Goal: Task Accomplishment & Management: Complete application form

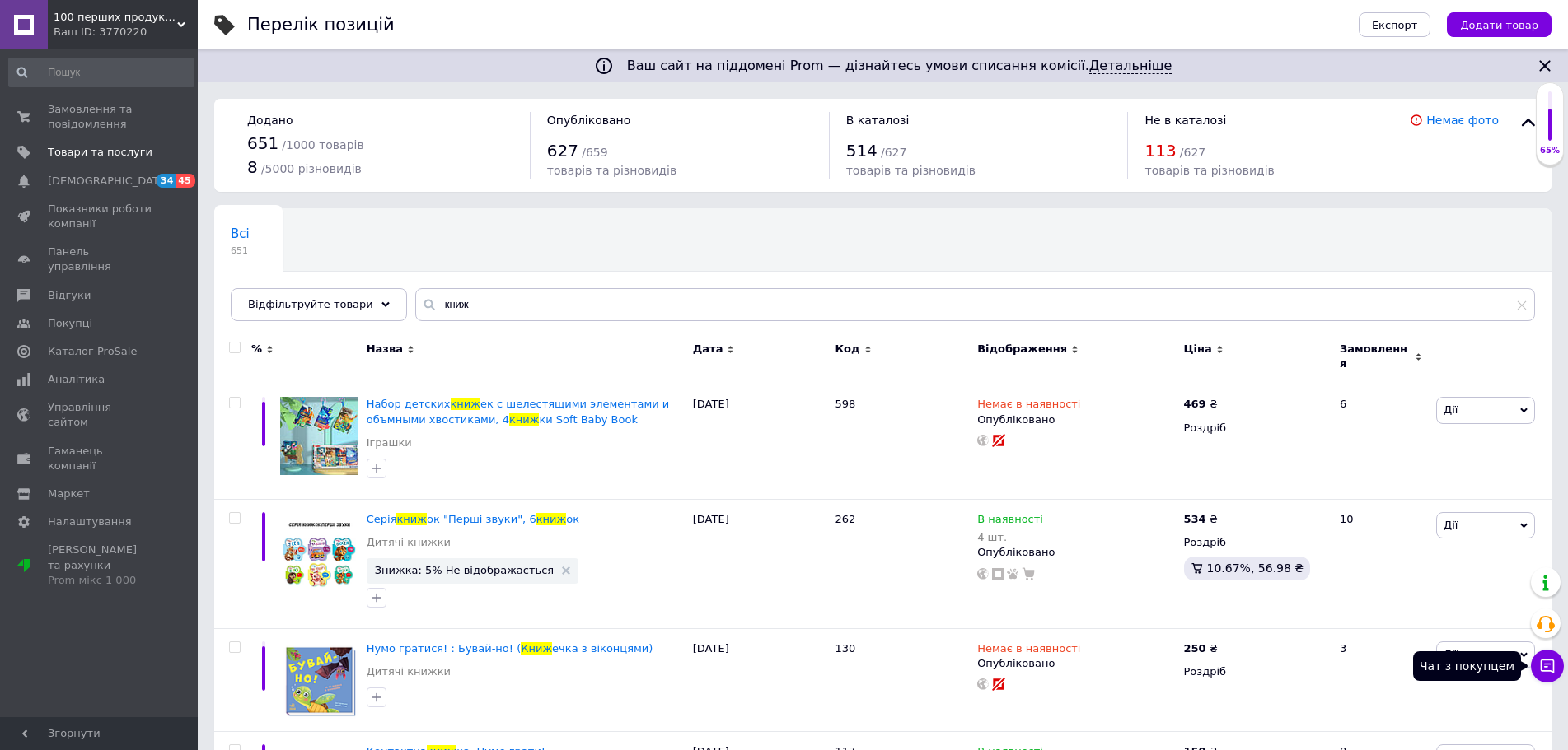
click at [1555, 664] on button "Чат з покупцем" at bounding box center [1546, 666] width 33 height 33
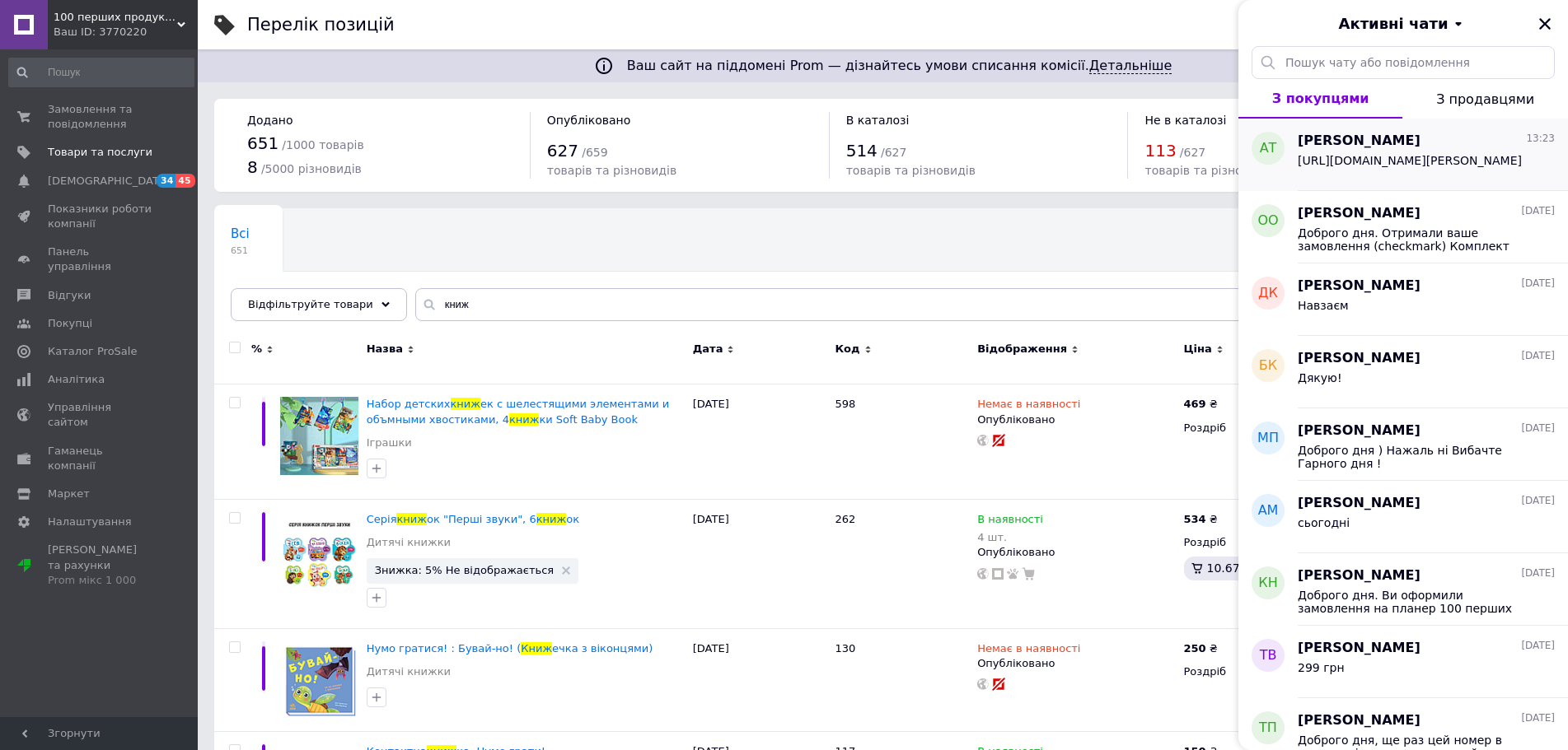
click at [1385, 167] on span "[URL][DOMAIN_NAME][PERSON_NAME]" at bounding box center [1409, 161] width 224 height 13
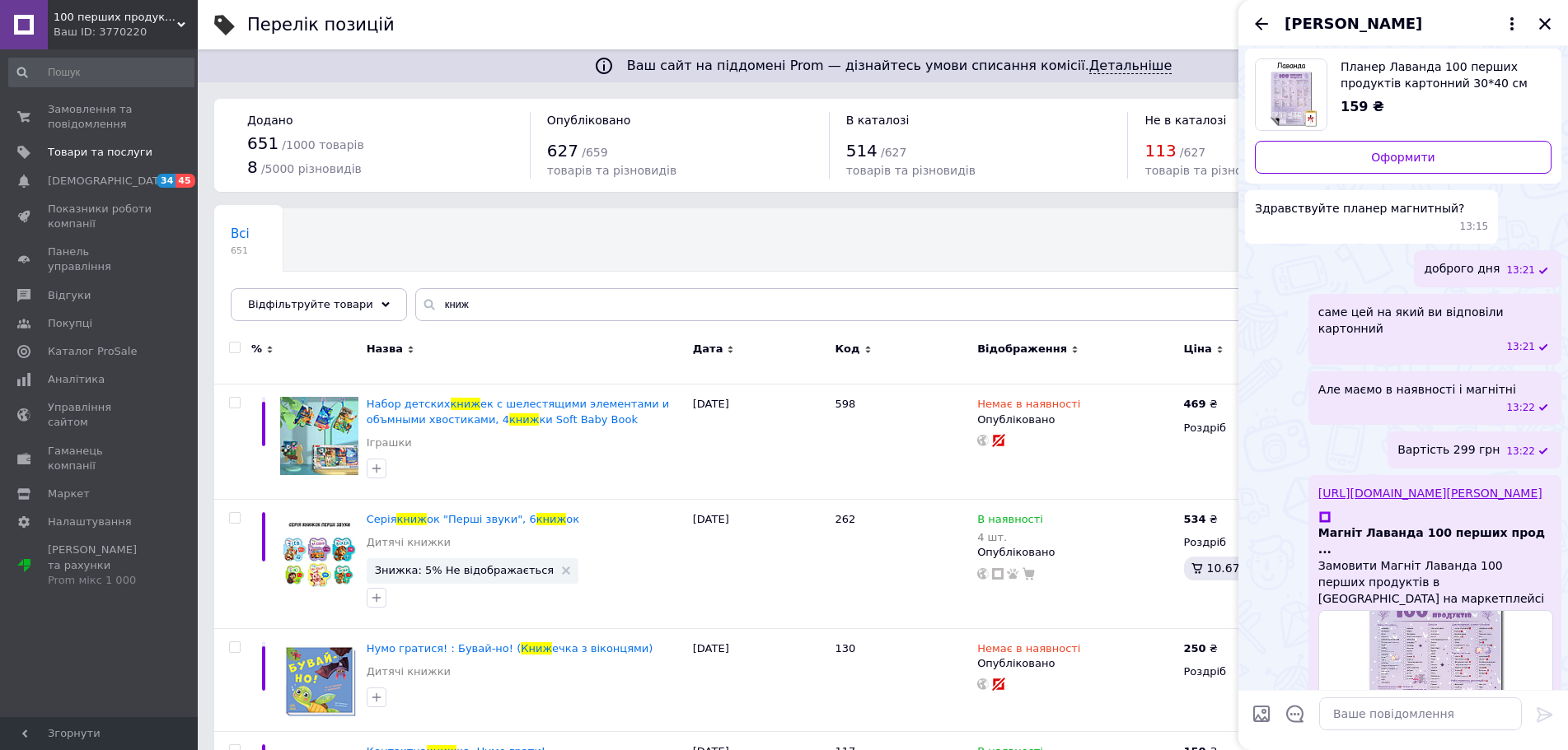
scroll to position [17, 0]
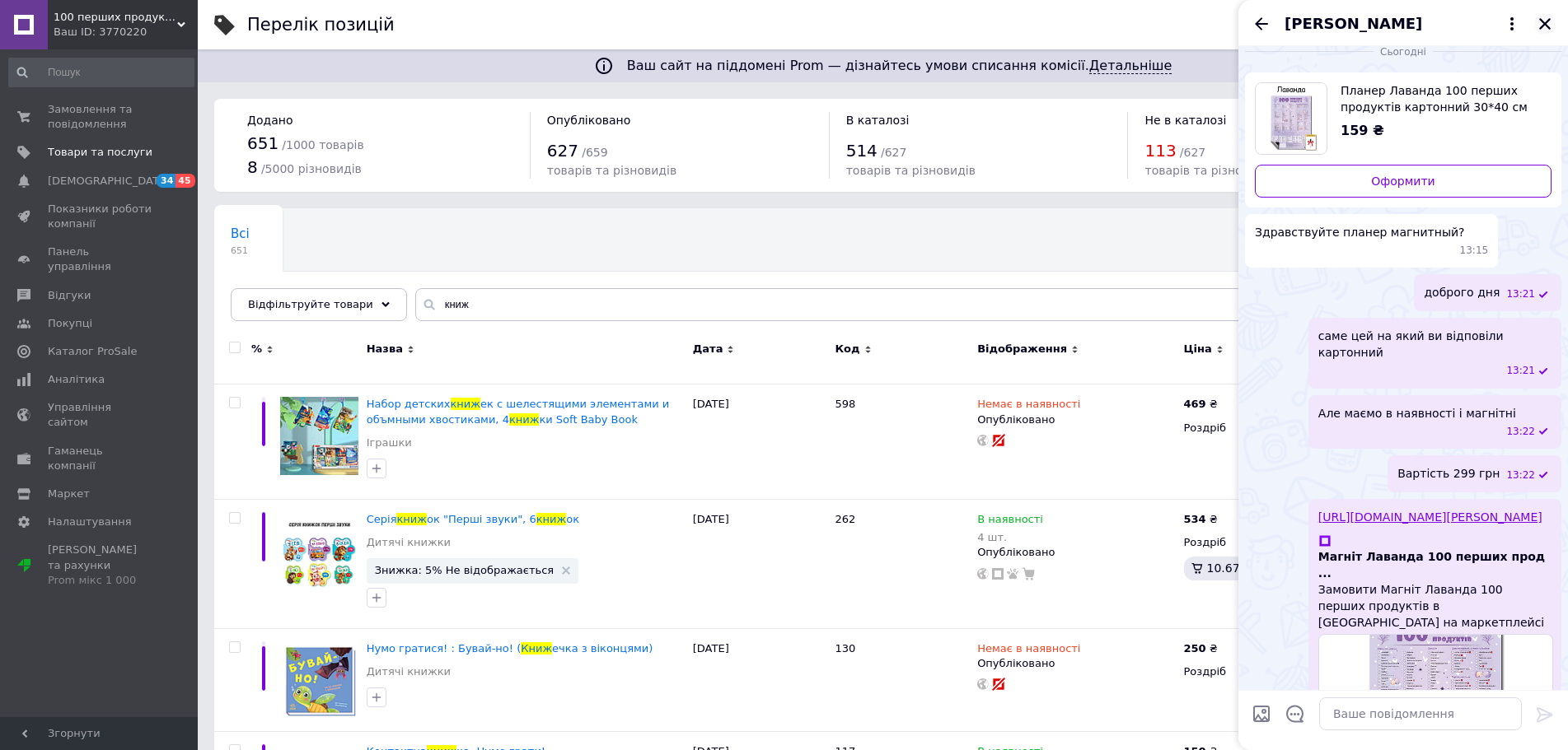
drag, startPoint x: 1552, startPoint y: 26, endPoint x: 1411, endPoint y: 5, distance: 142.6
click at [1550, 25] on button "Закрити" at bounding box center [1544, 24] width 20 height 20
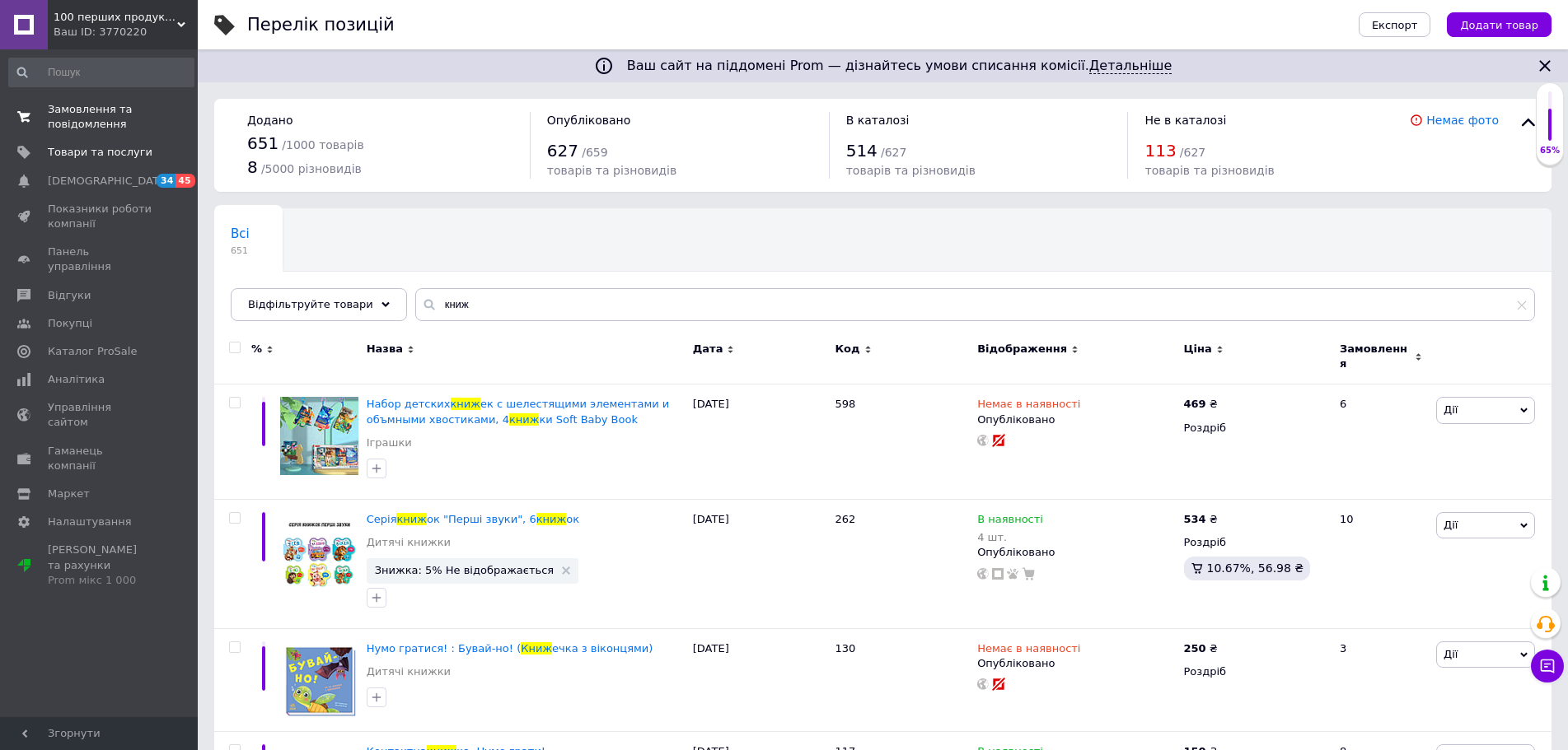
click at [86, 103] on span "Замовлення та повідомлення" at bounding box center [100, 116] width 104 height 29
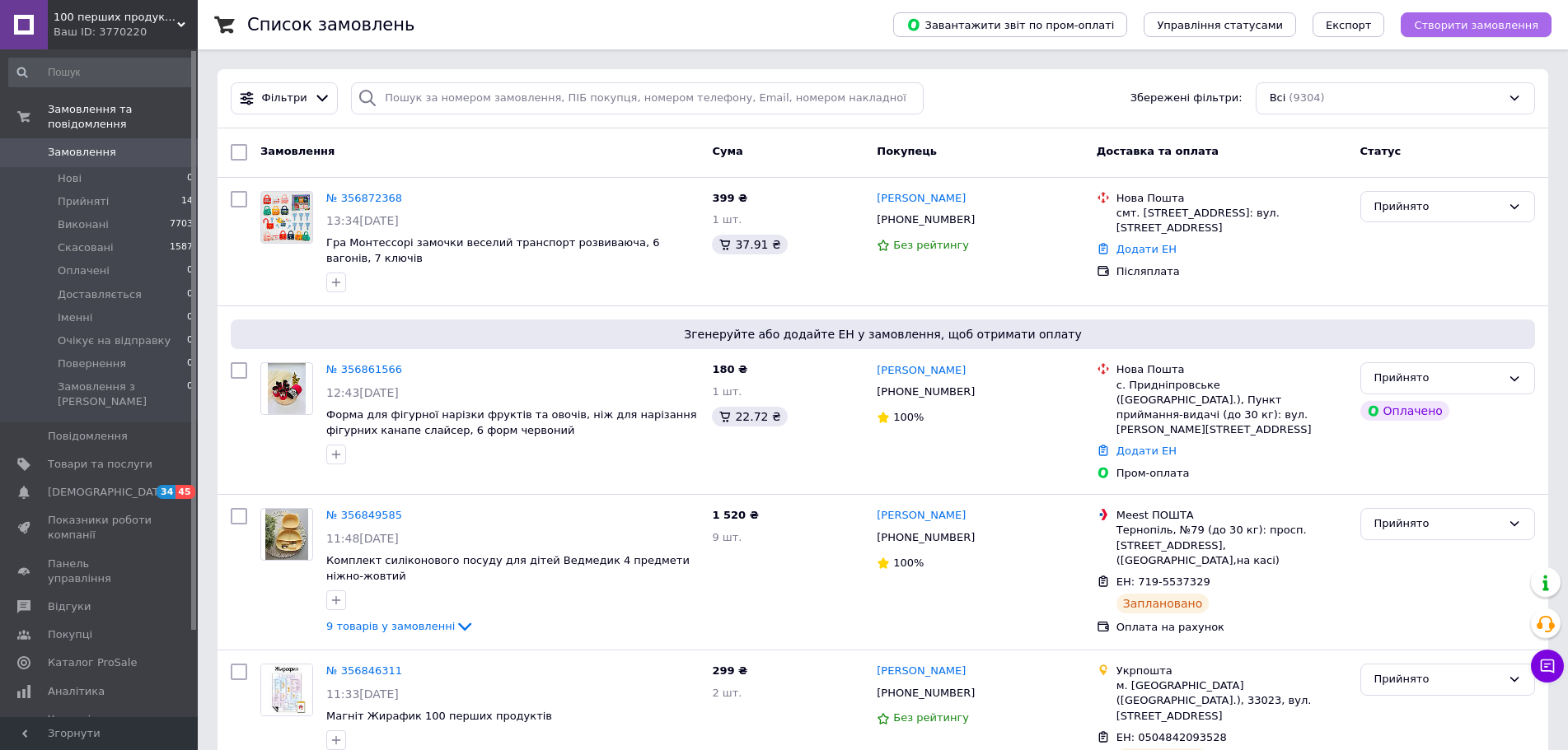
click at [1456, 34] on button "Створити замовлення" at bounding box center [1475, 24] width 151 height 24
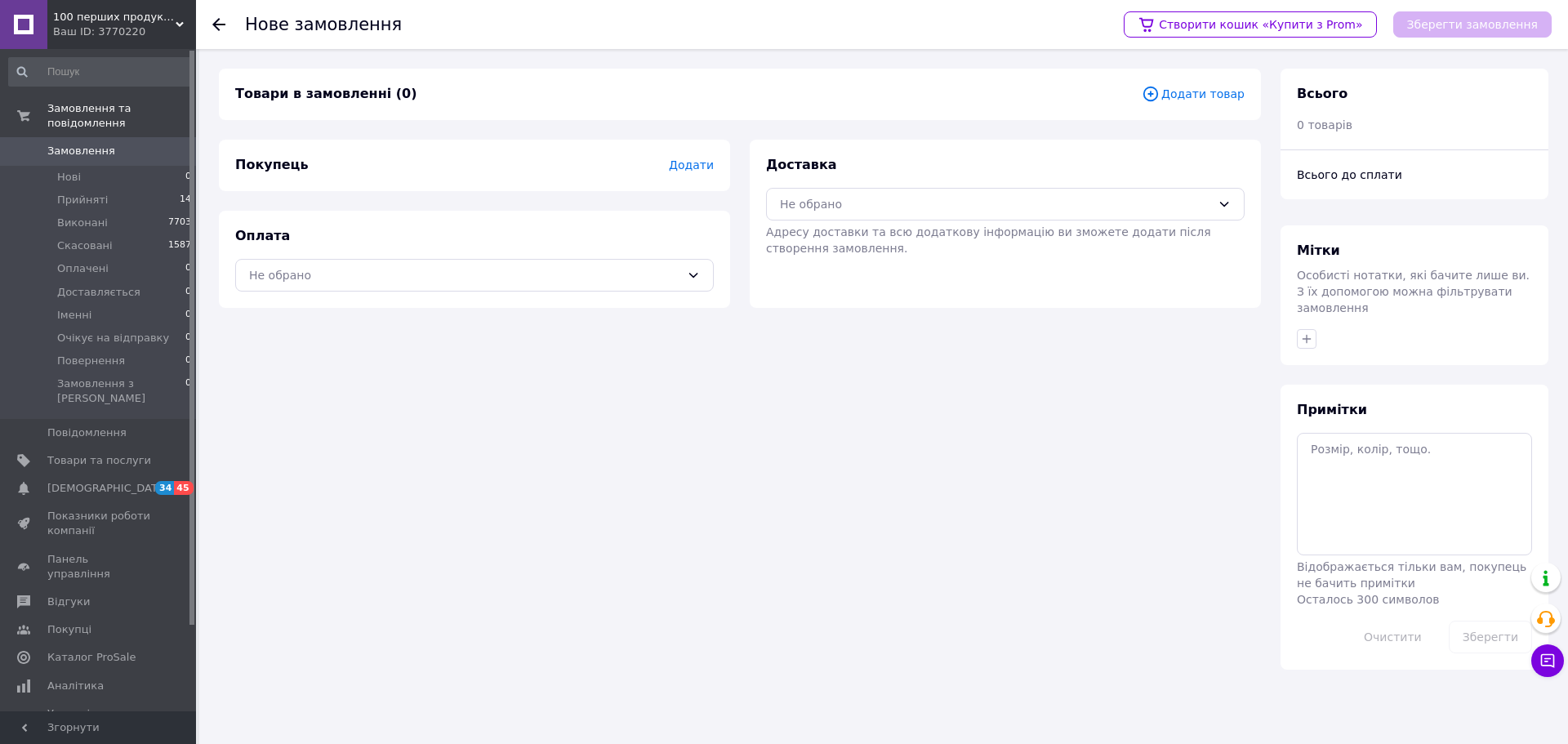
click at [1233, 86] on span "Додати товар" at bounding box center [1193, 94] width 103 height 18
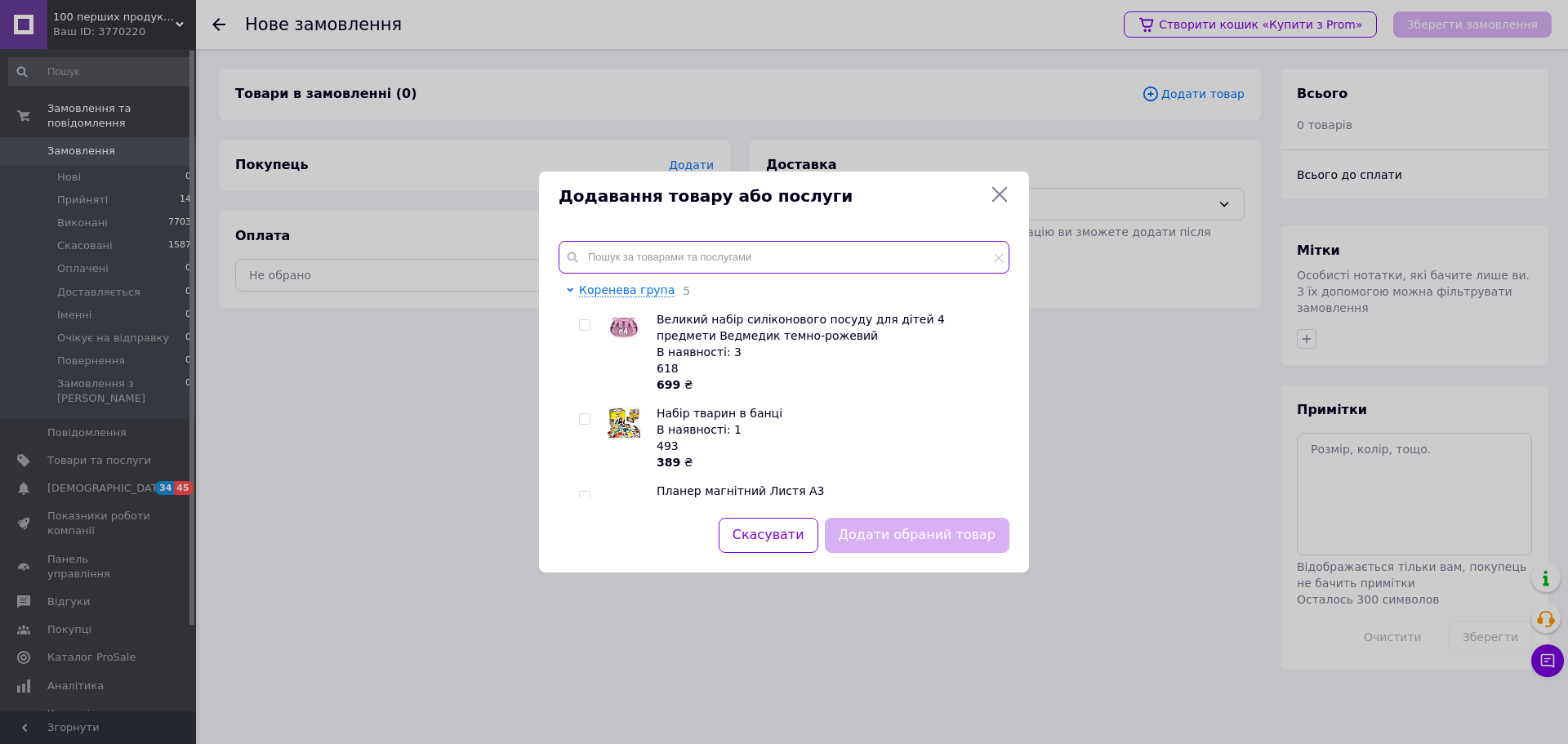
click at [779, 266] on input "text" at bounding box center [784, 257] width 451 height 33
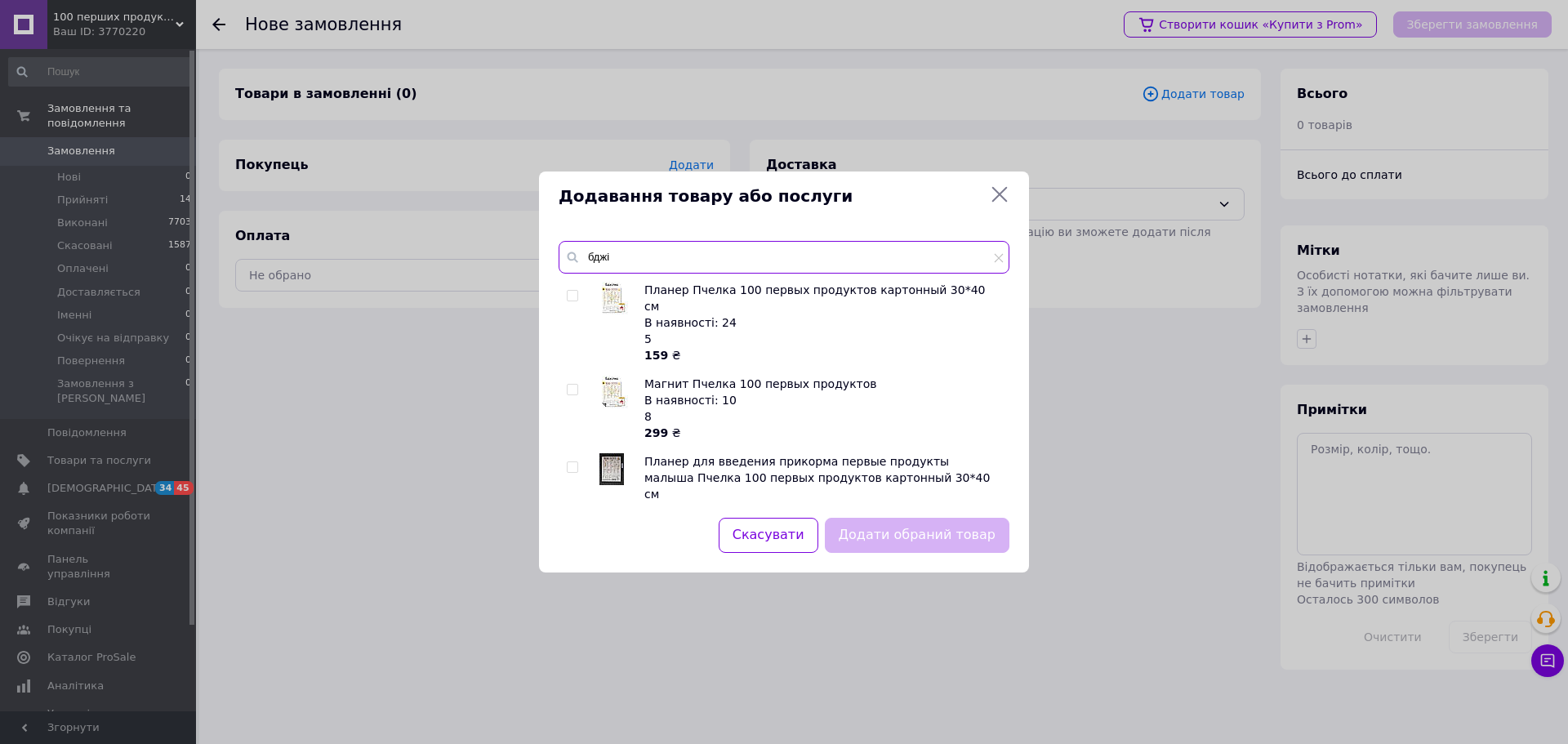
type input "бджі"
click at [566, 375] on div "Планер Пчелка 100 первых продуктов картонный 30*40 см В наявності: 24 5 159 ₴ М…" at bounding box center [784, 390] width 450 height 217
click at [572, 385] on input "checkbox" at bounding box center [572, 390] width 11 height 11
checkbox input "true"
click at [923, 545] on button "Додати обраний товар" at bounding box center [917, 535] width 184 height 35
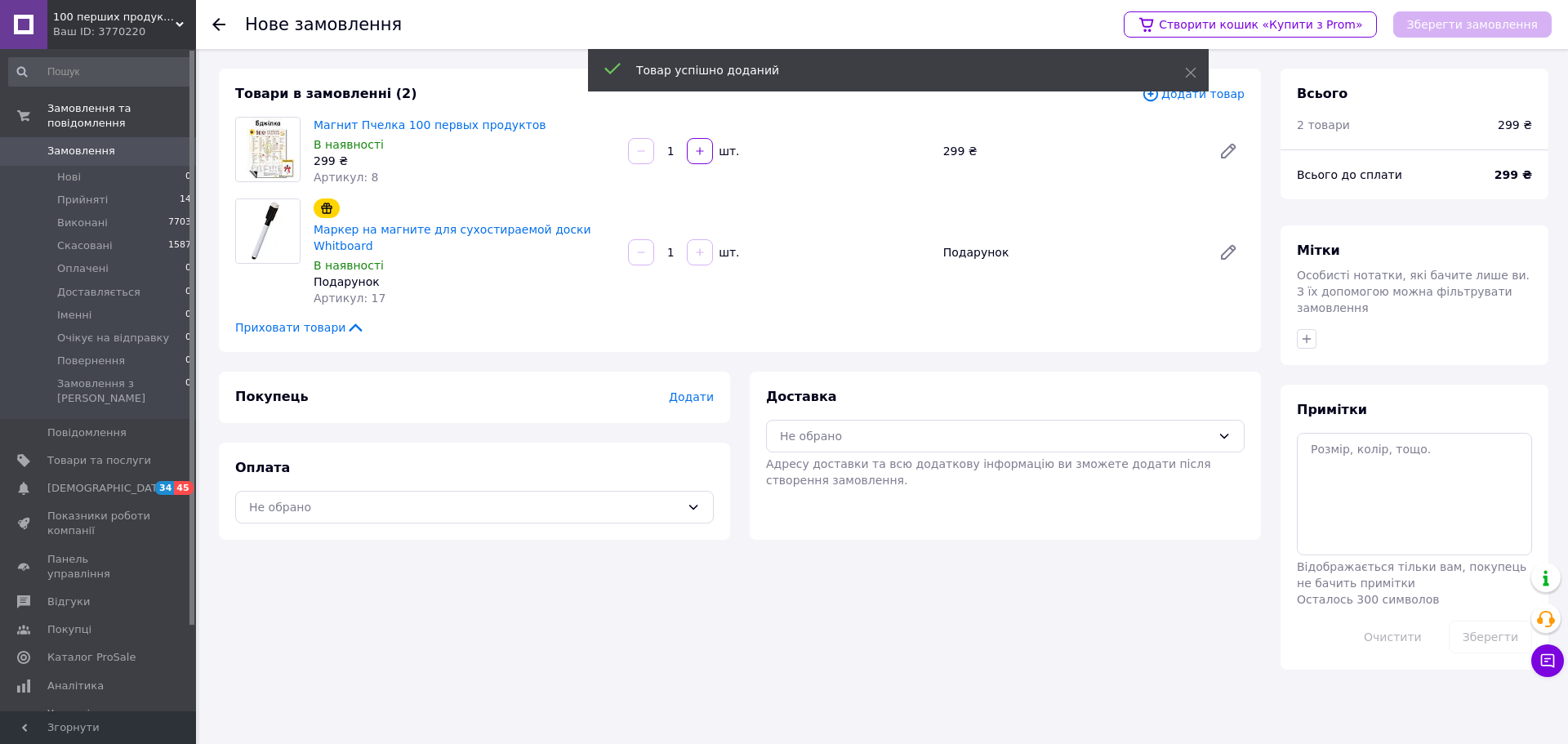
click at [700, 390] on span "Додати" at bounding box center [691, 397] width 45 height 13
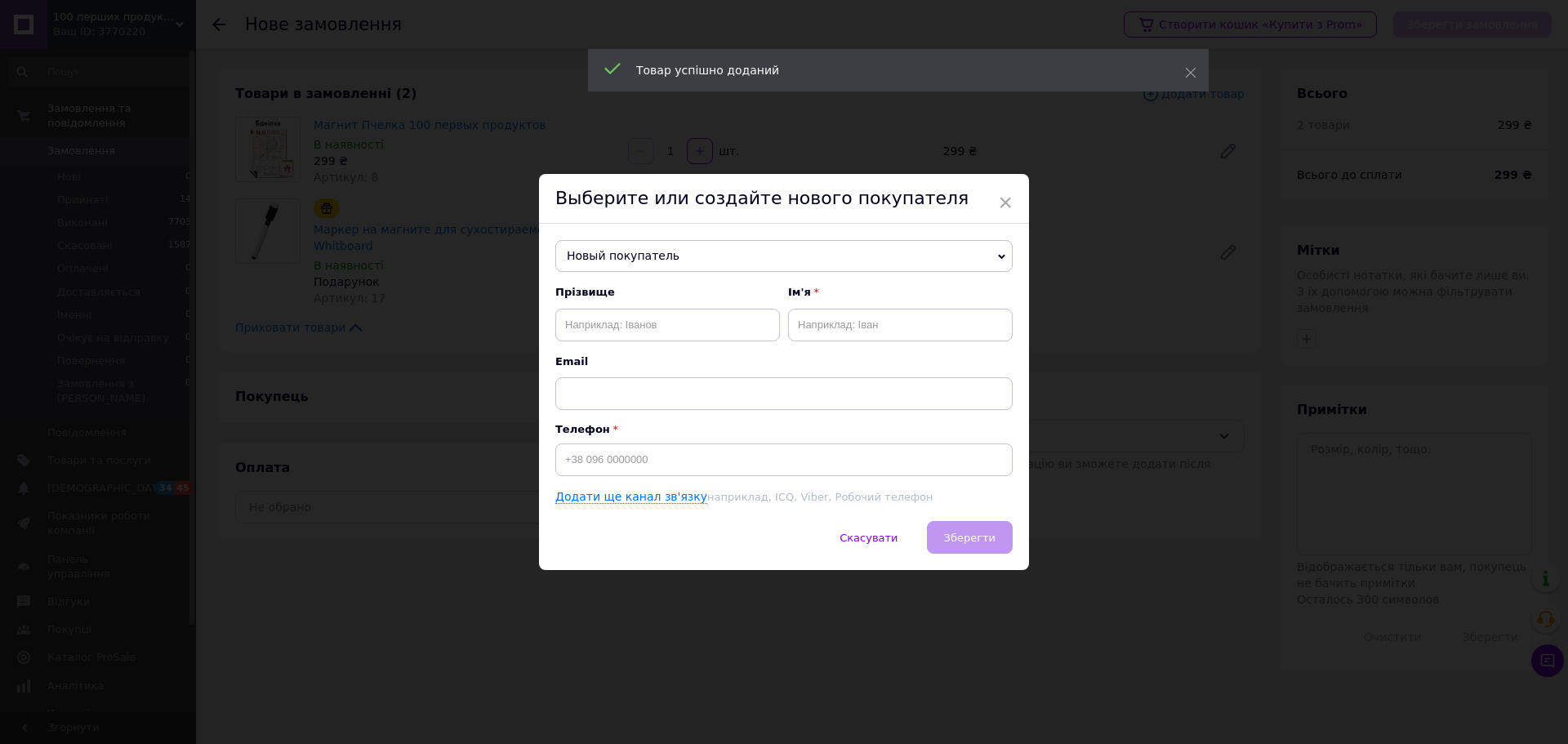
click at [596, 285] on span "Прізвище" at bounding box center [667, 293] width 224 height 15
click at [593, 319] on input "text" at bounding box center [667, 324] width 224 height 33
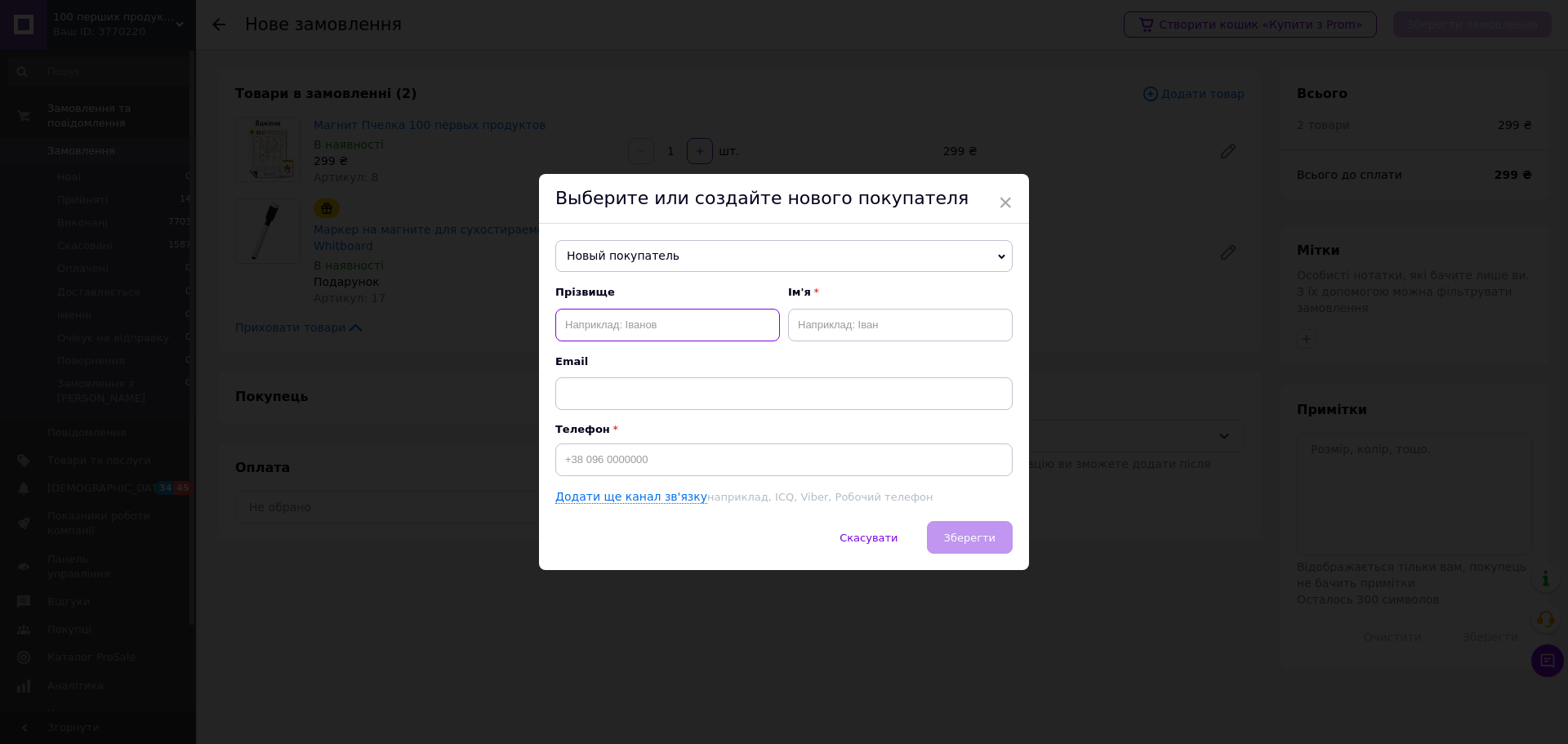
paste input "[PERSON_NAME]"
drag, startPoint x: 678, startPoint y: 319, endPoint x: 601, endPoint y: 317, distance: 77.0
click at [601, 317] on input "[PERSON_NAME]" at bounding box center [667, 324] width 224 height 33
type input "Пушкар"
click at [859, 338] on input "text" at bounding box center [900, 324] width 224 height 33
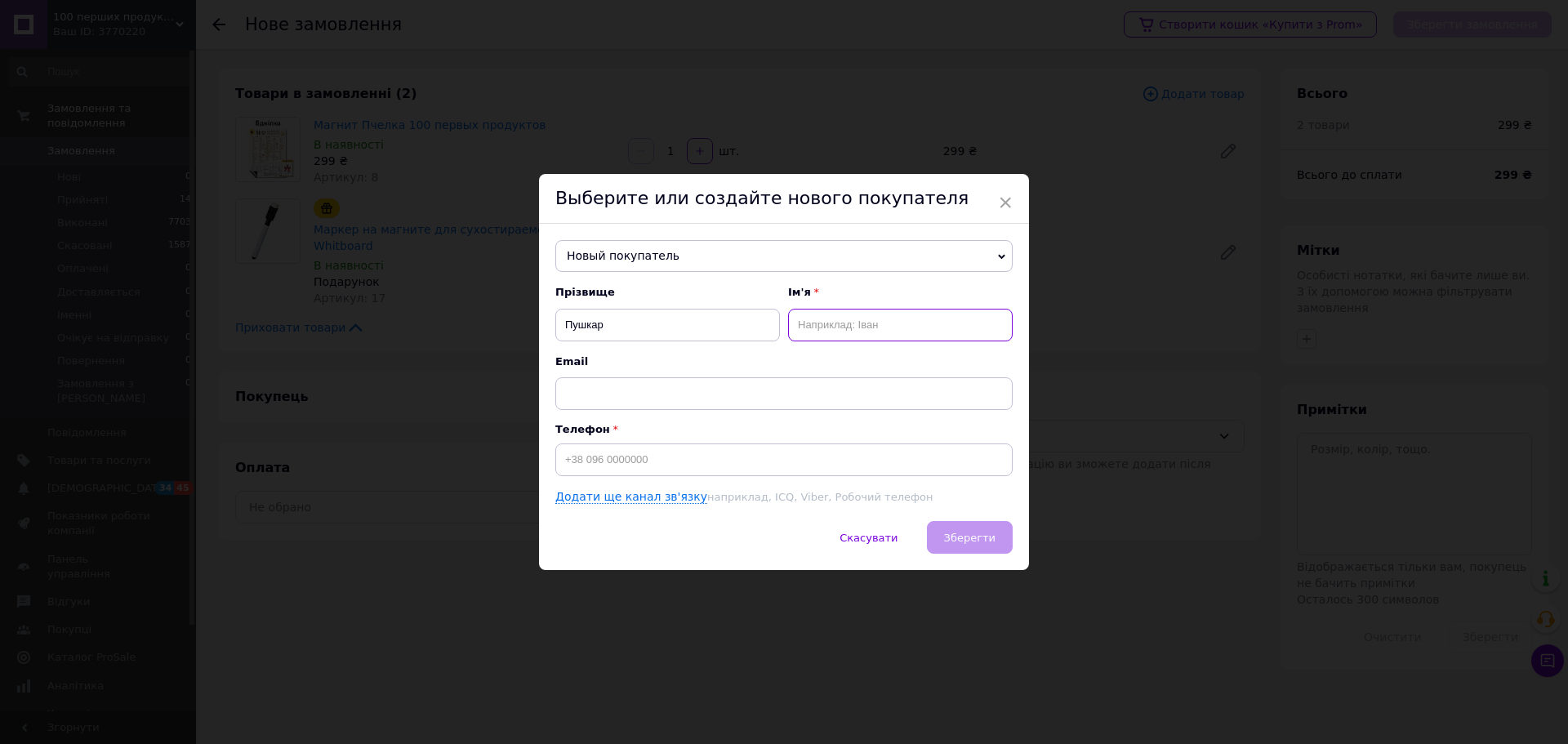
paste input "[PERSON_NAME]"
type input "[PERSON_NAME]"
click at [697, 484] on div "Прізвище [PERSON_NAME] Ім'я [PERSON_NAME] Email Телефон Додати ще канал зв'язку…" at bounding box center [784, 395] width 457 height 219
click at [690, 472] on input at bounding box center [784, 460] width 457 height 33
paste input "0675926745"
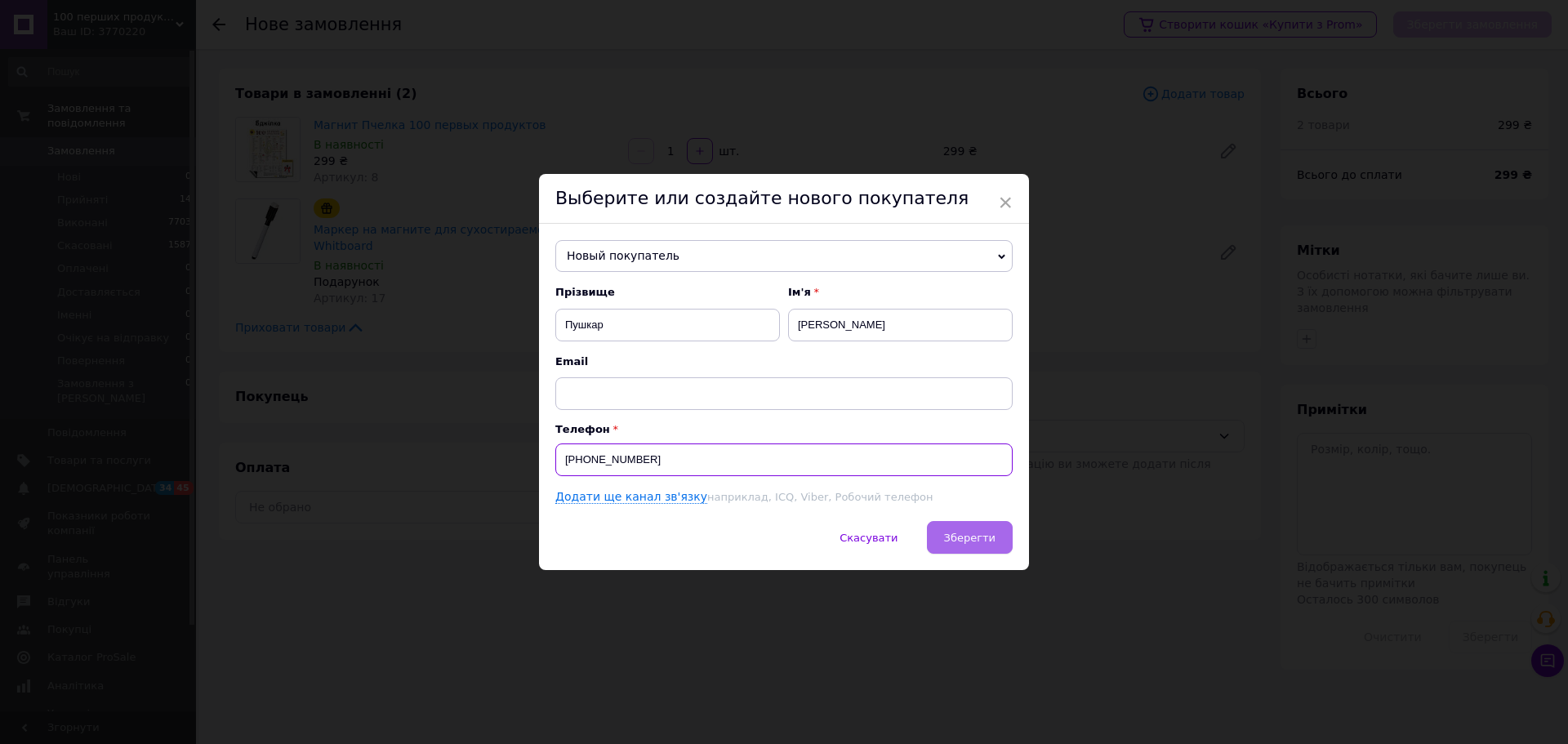
type input "[PHONE_NUMBER]"
click at [967, 551] on button "Зберегти" at bounding box center [969, 537] width 86 height 33
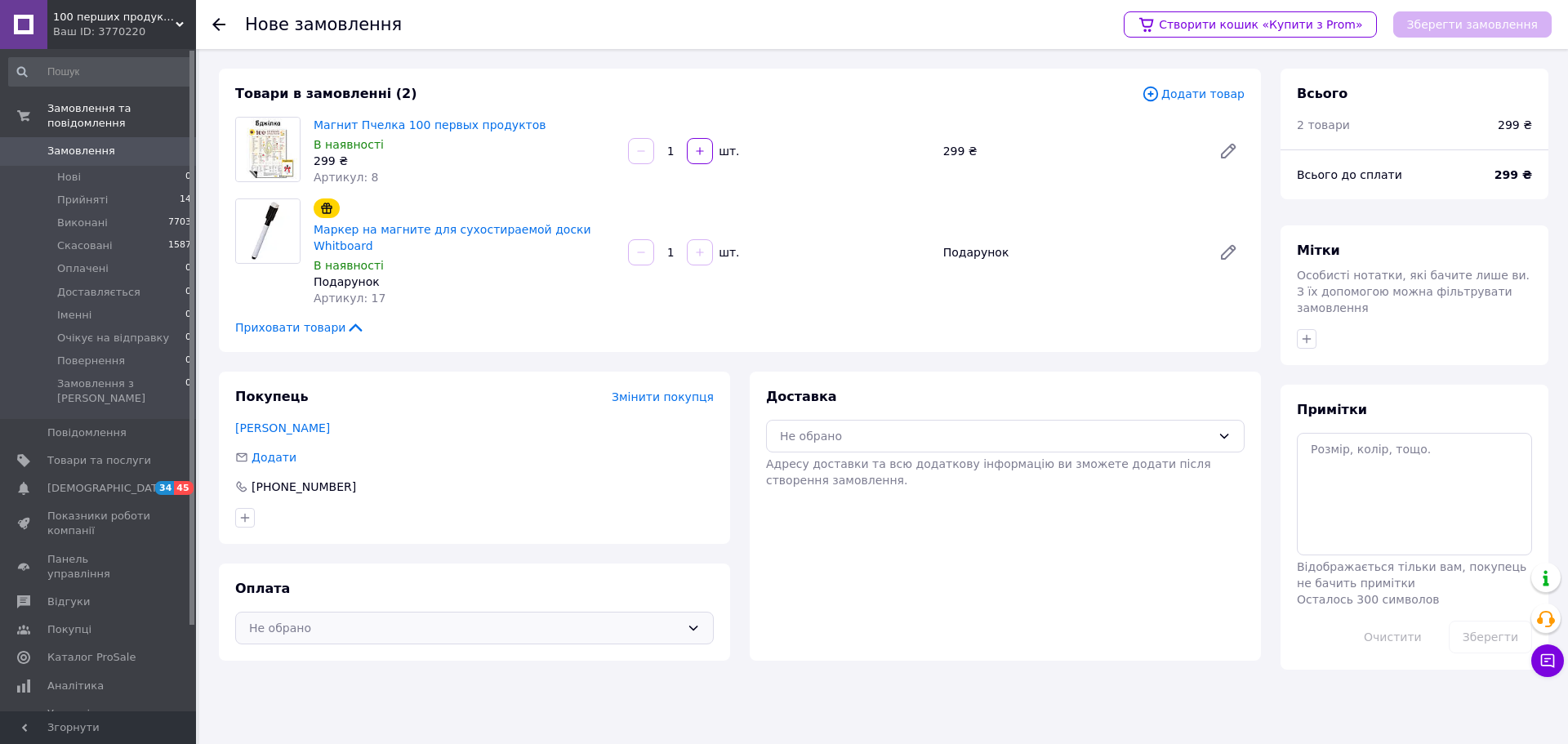
click at [591, 611] on div "Не обрано" at bounding box center [475, 627] width 479 height 33
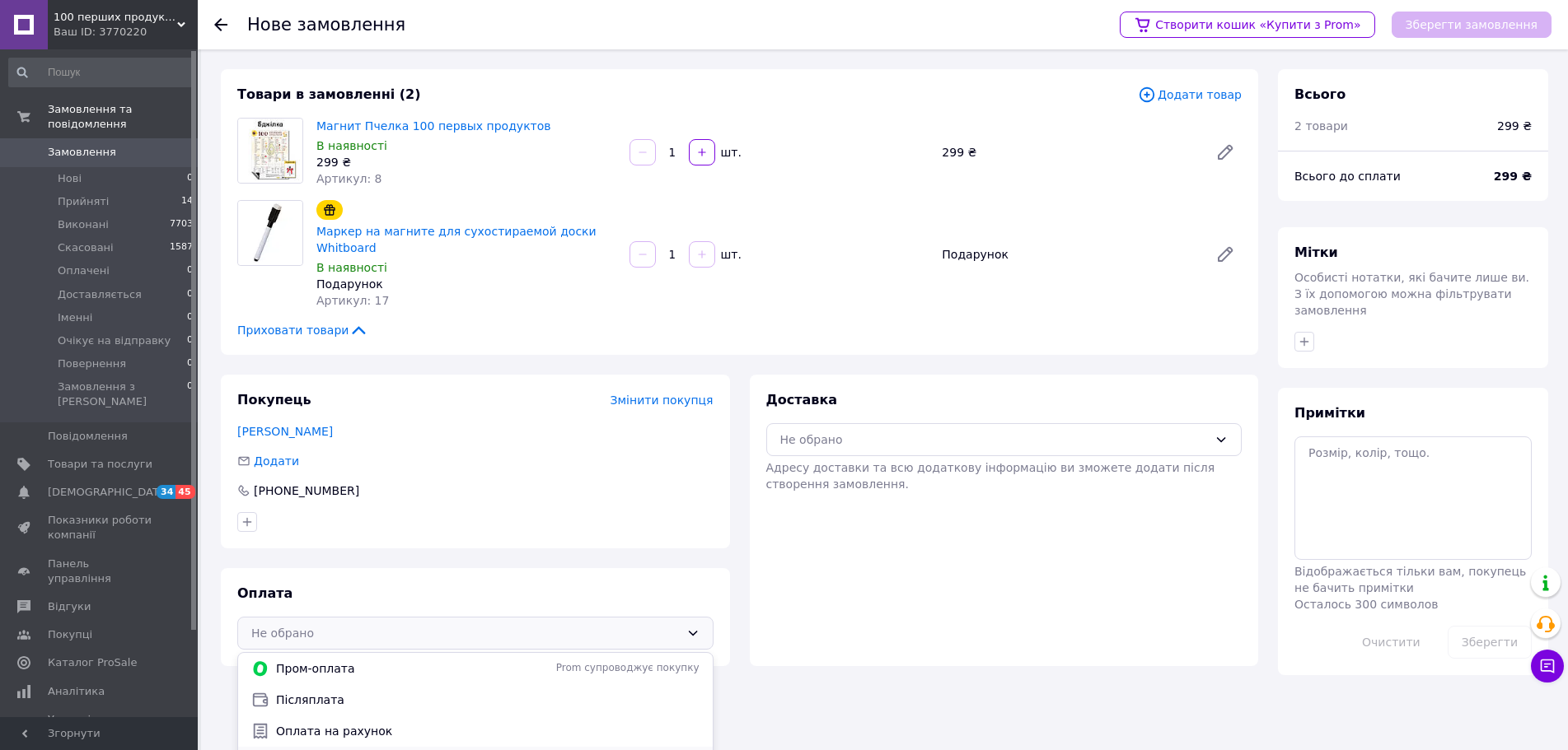
click at [352, 749] on span "Оплата за реквізитами" at bounding box center [384, 762] width 266 height 17
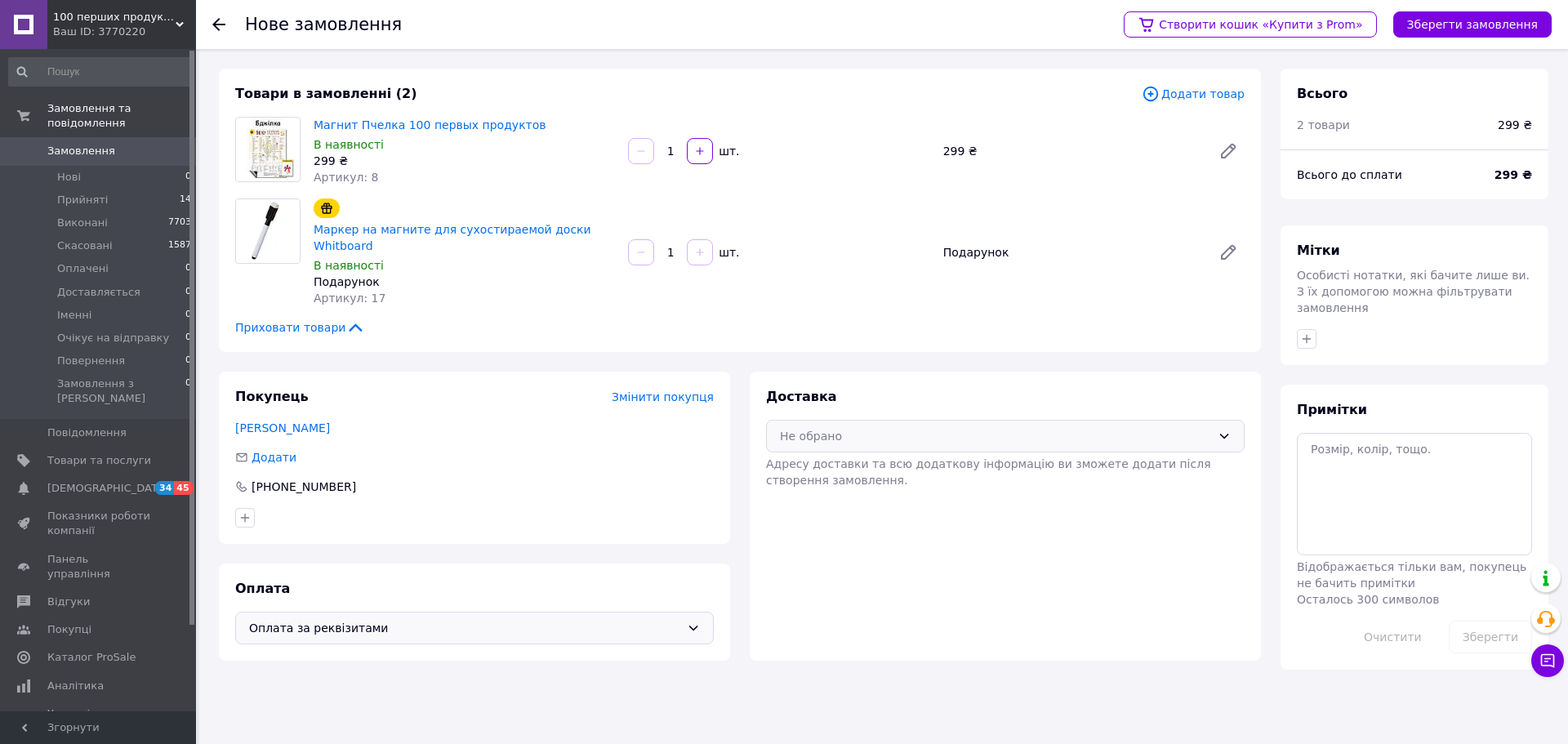
click at [876, 427] on div "Не обрано" at bounding box center [995, 436] width 431 height 18
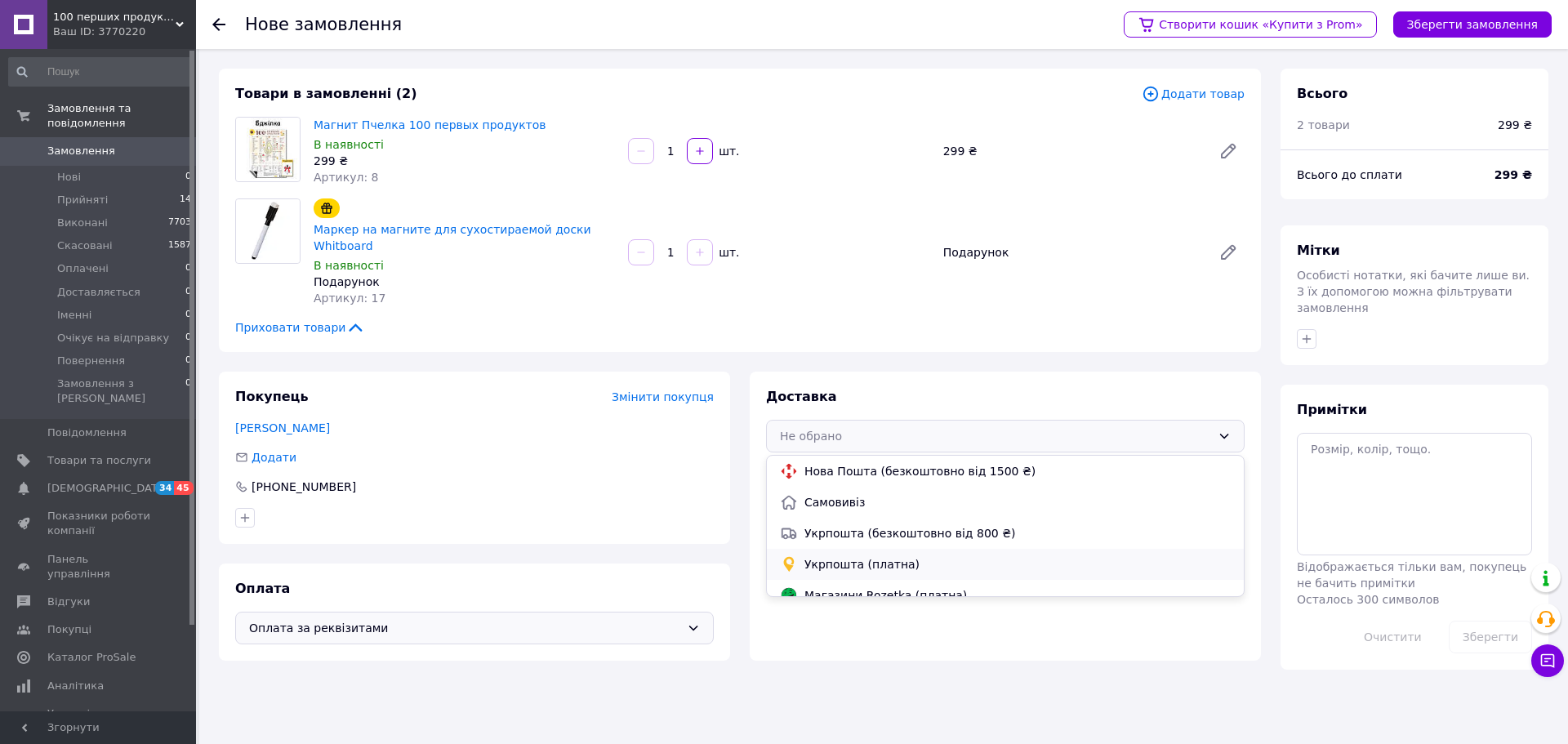
click at [868, 549] on div "Укрпошта (платна)" at bounding box center [1006, 564] width 477 height 31
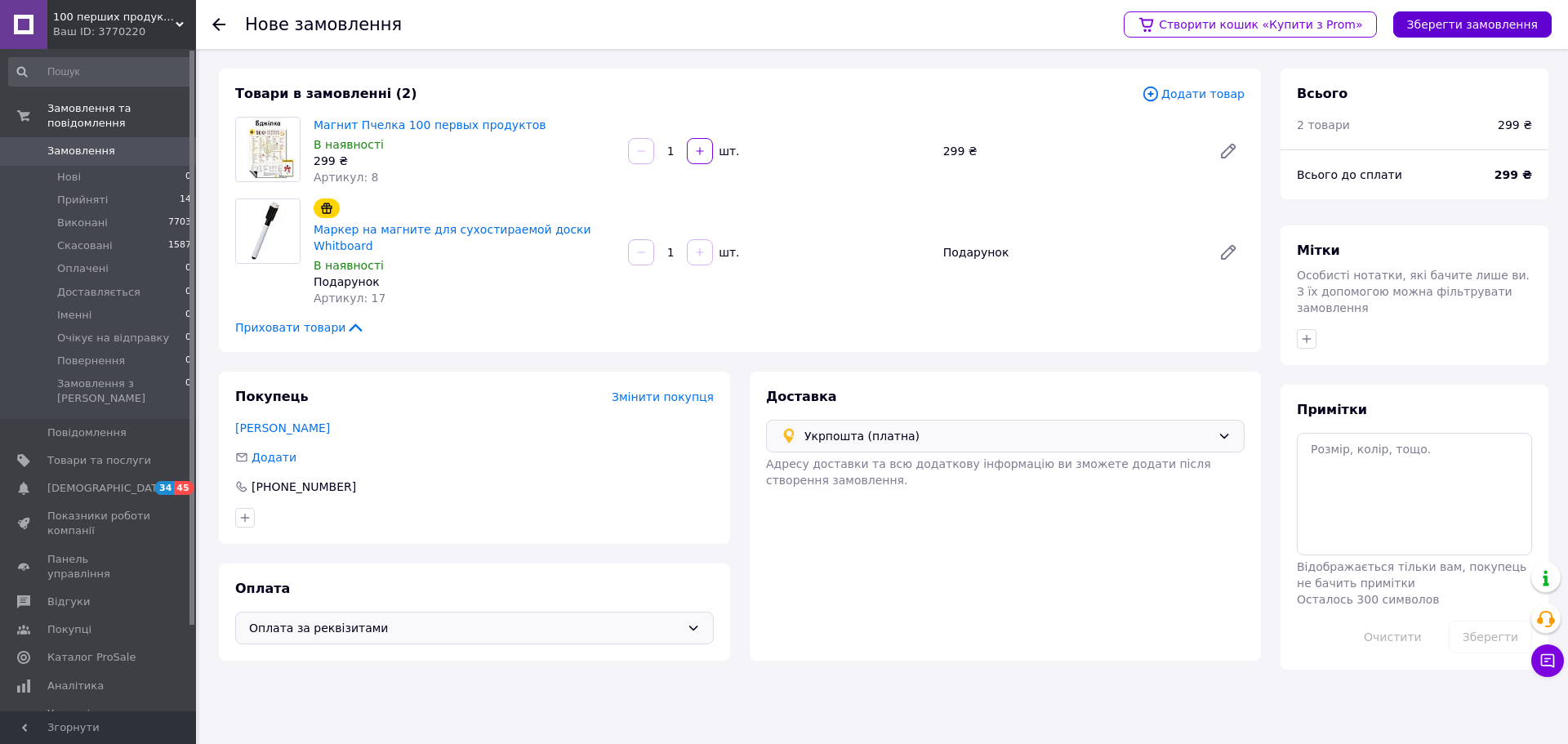
click at [1448, 26] on button "Зберегти замовлення" at bounding box center [1473, 24] width 158 height 26
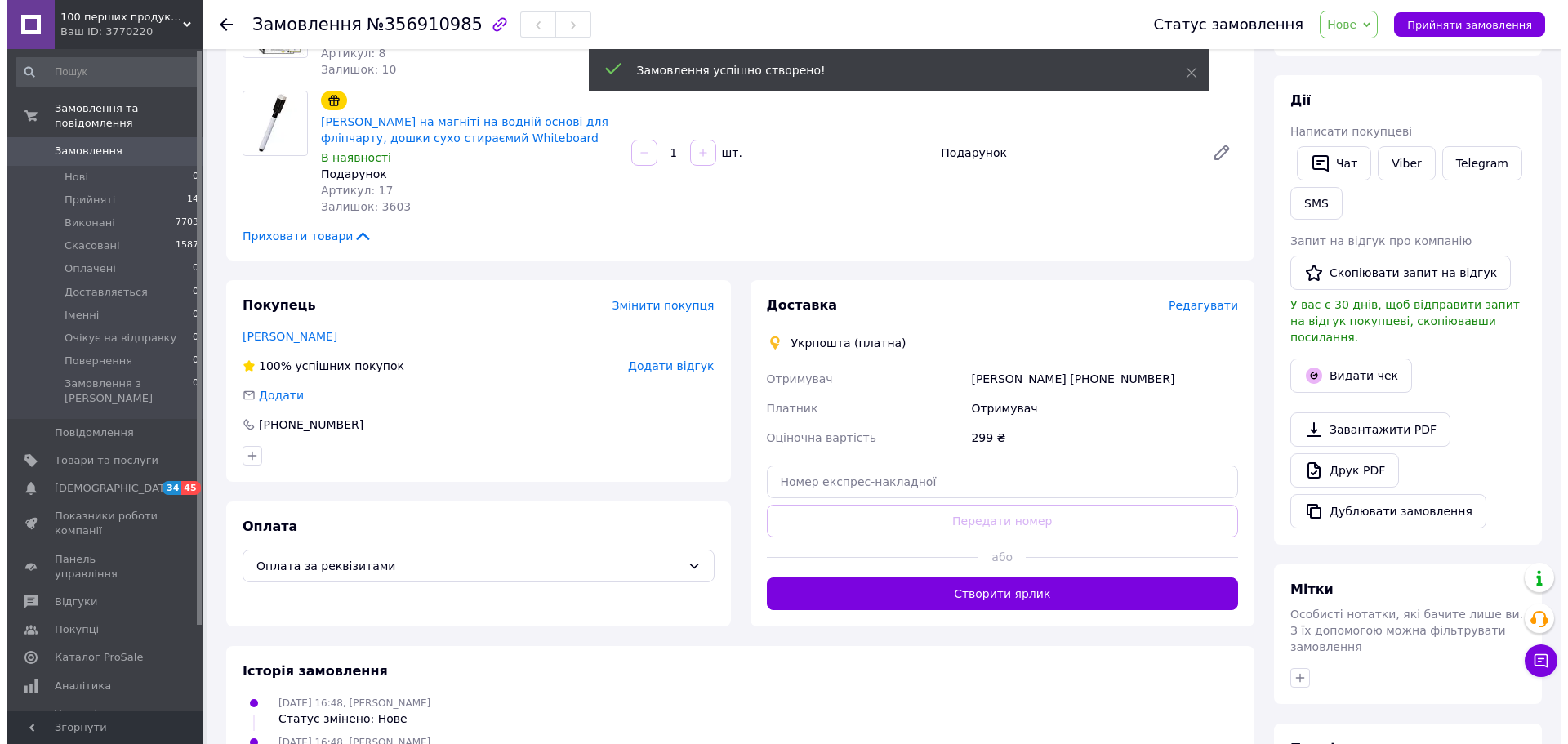
scroll to position [327, 0]
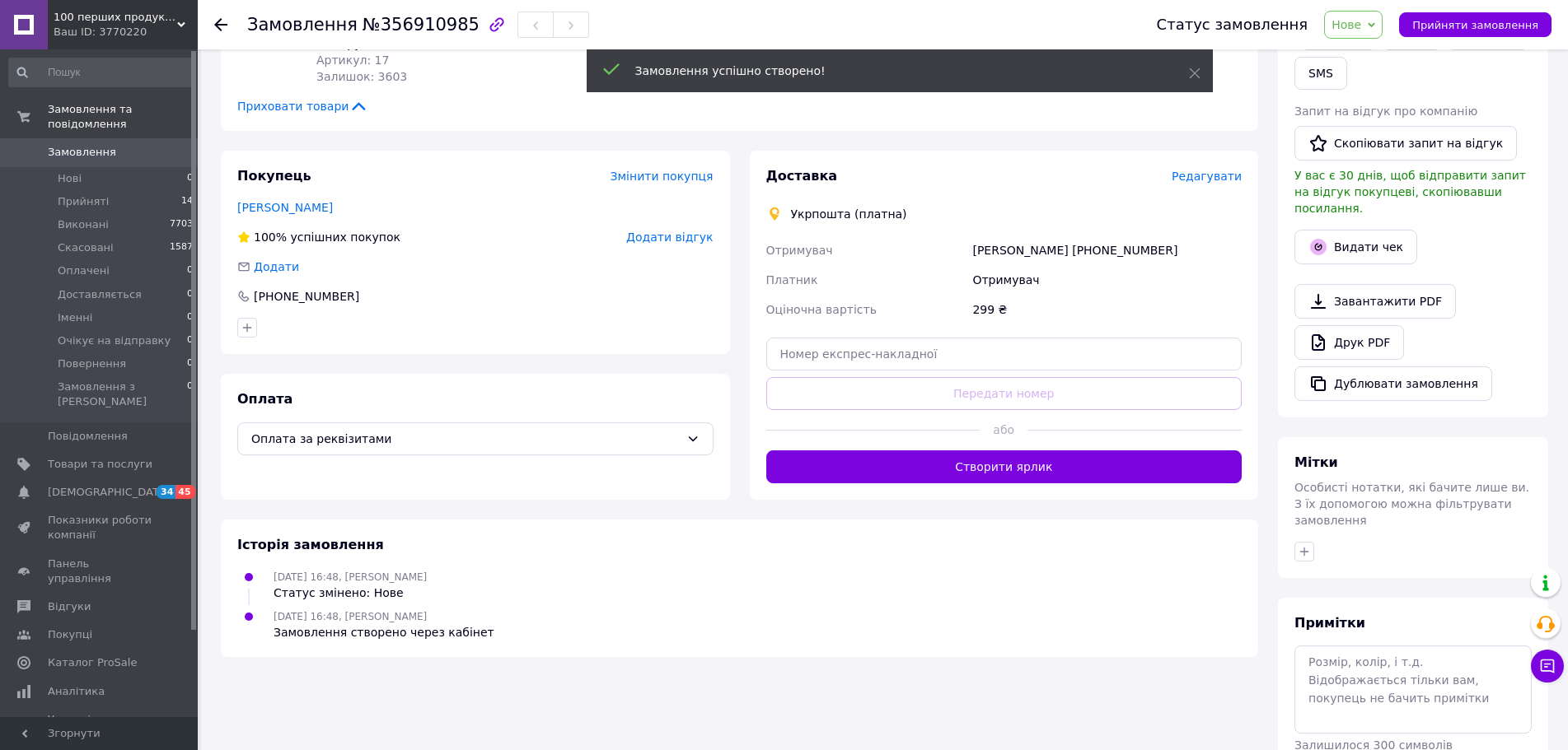
click at [1240, 177] on div "Доставка Редагувати Укрпошта (платна) Отримувач [PERSON_NAME] [PHONE_NUMBER] Пл…" at bounding box center [1004, 325] width 509 height 349
click at [1231, 177] on span "Редагувати" at bounding box center [1206, 177] width 70 height 13
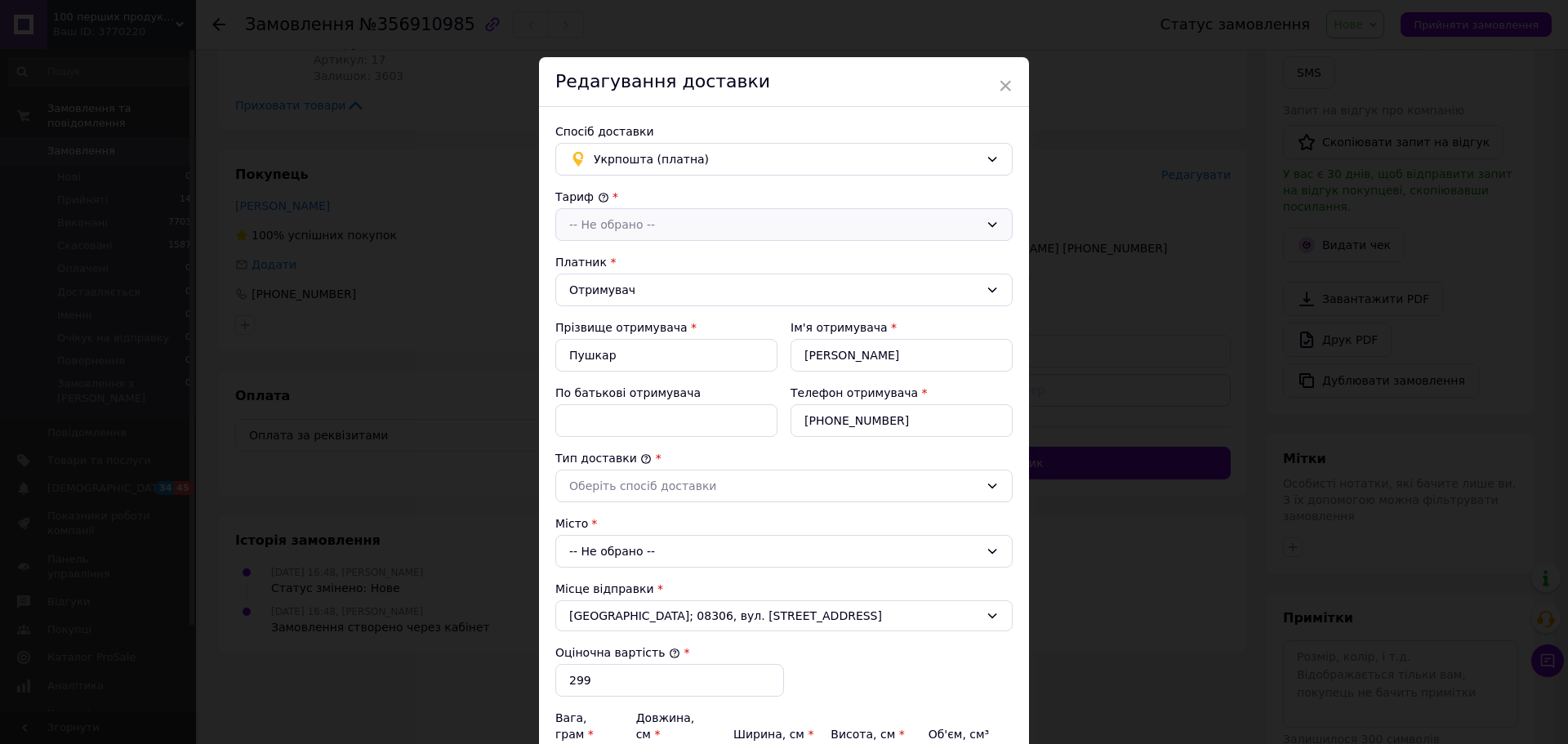
click at [696, 240] on div "-- Не обрано --" at bounding box center [784, 224] width 457 height 33
click at [630, 268] on li "Стандарт" at bounding box center [784, 259] width 455 height 31
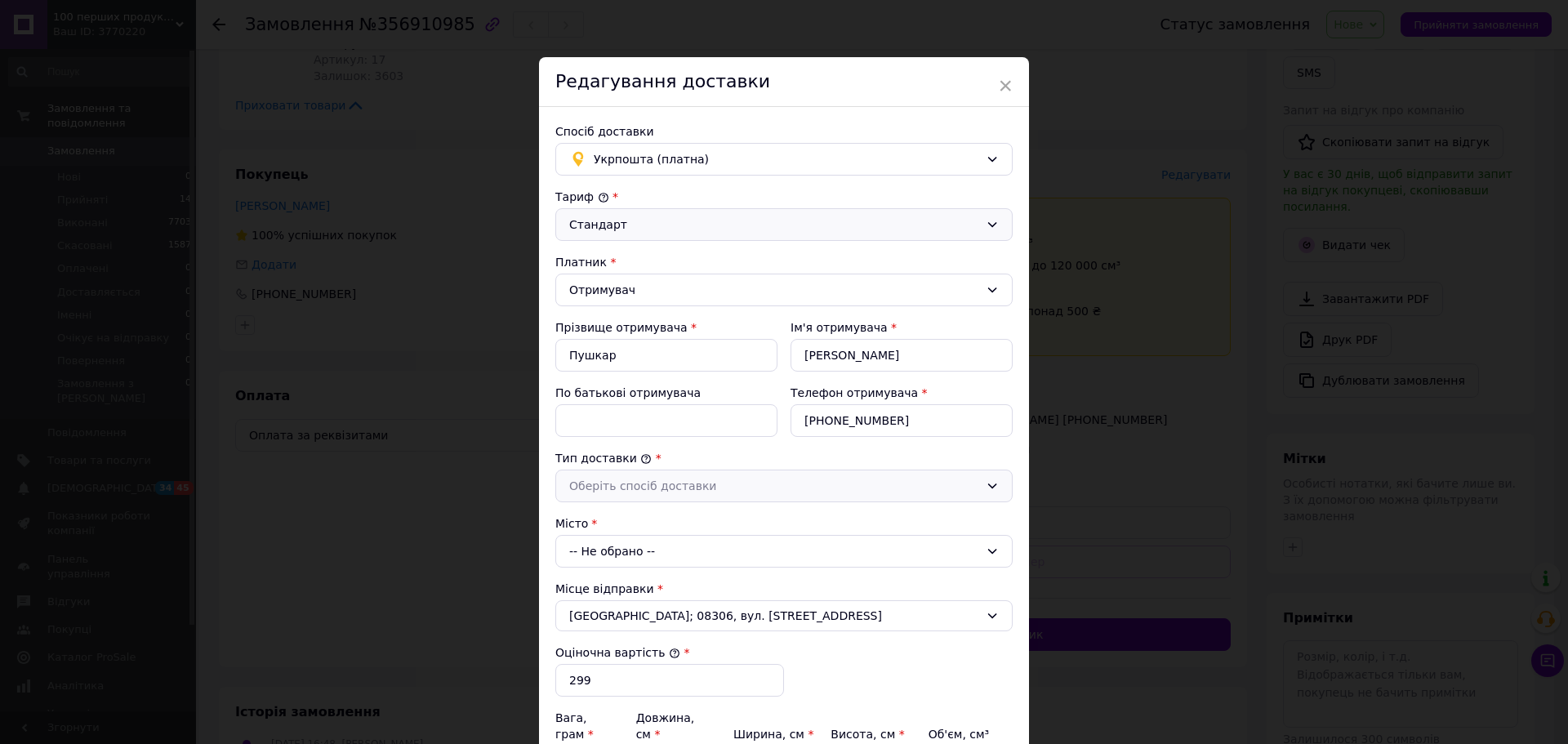
click at [603, 478] on div "Оберіть спосіб доставки" at bounding box center [775, 486] width 410 height 18
click at [611, 520] on li "Склад - склад" at bounding box center [784, 520] width 455 height 31
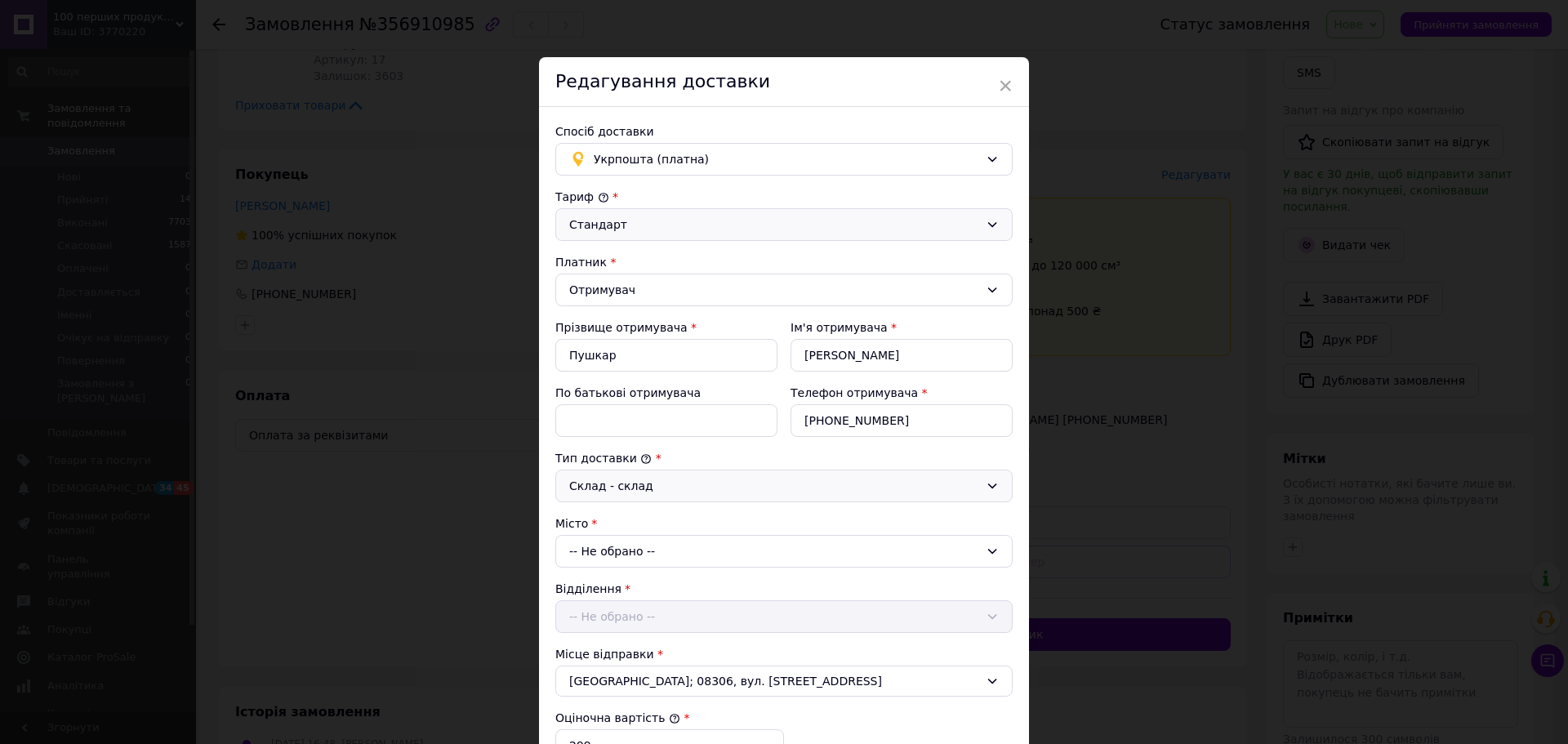
click at [608, 561] on div "-- Не обрано --" at bounding box center [784, 550] width 457 height 33
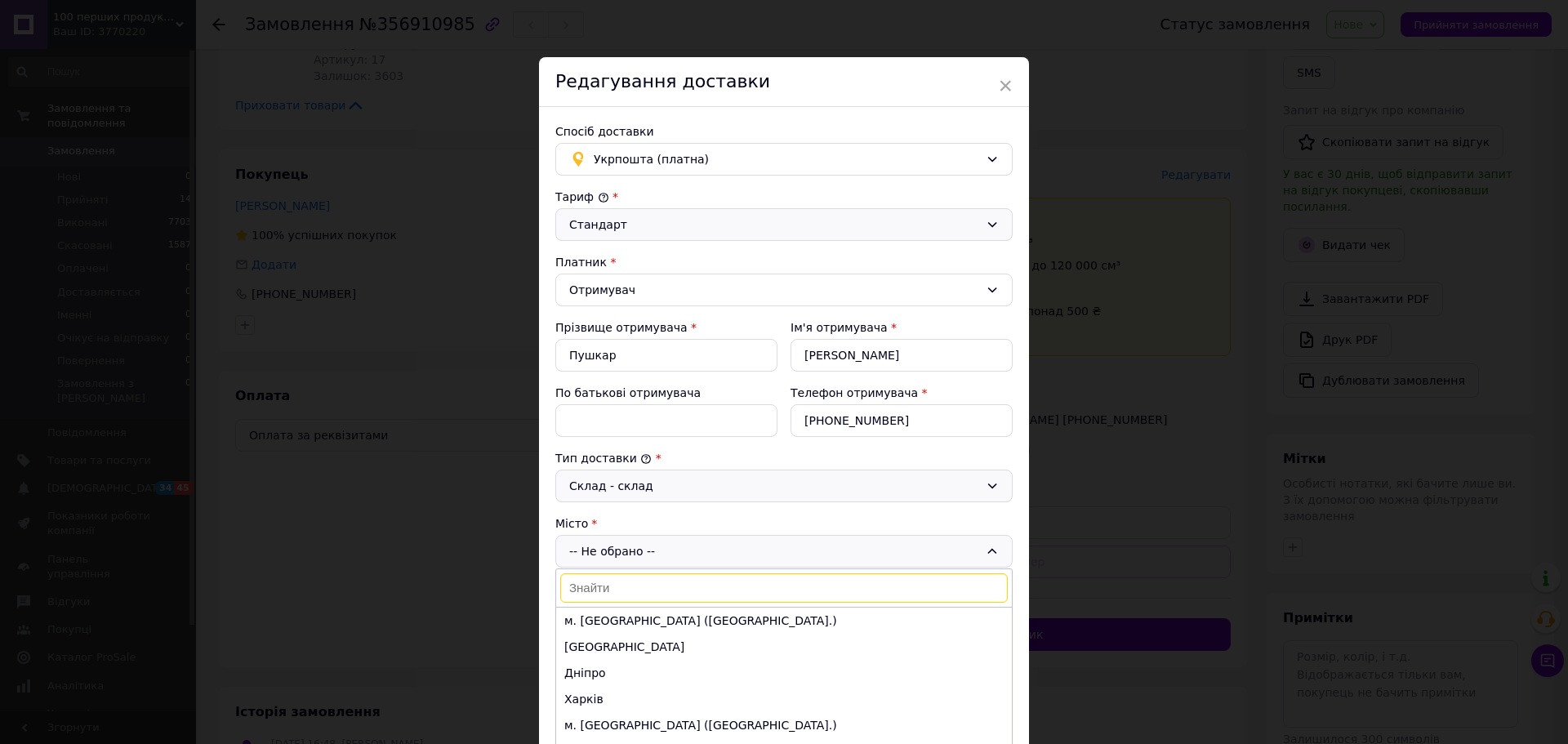
paste input "Вертокиївка"
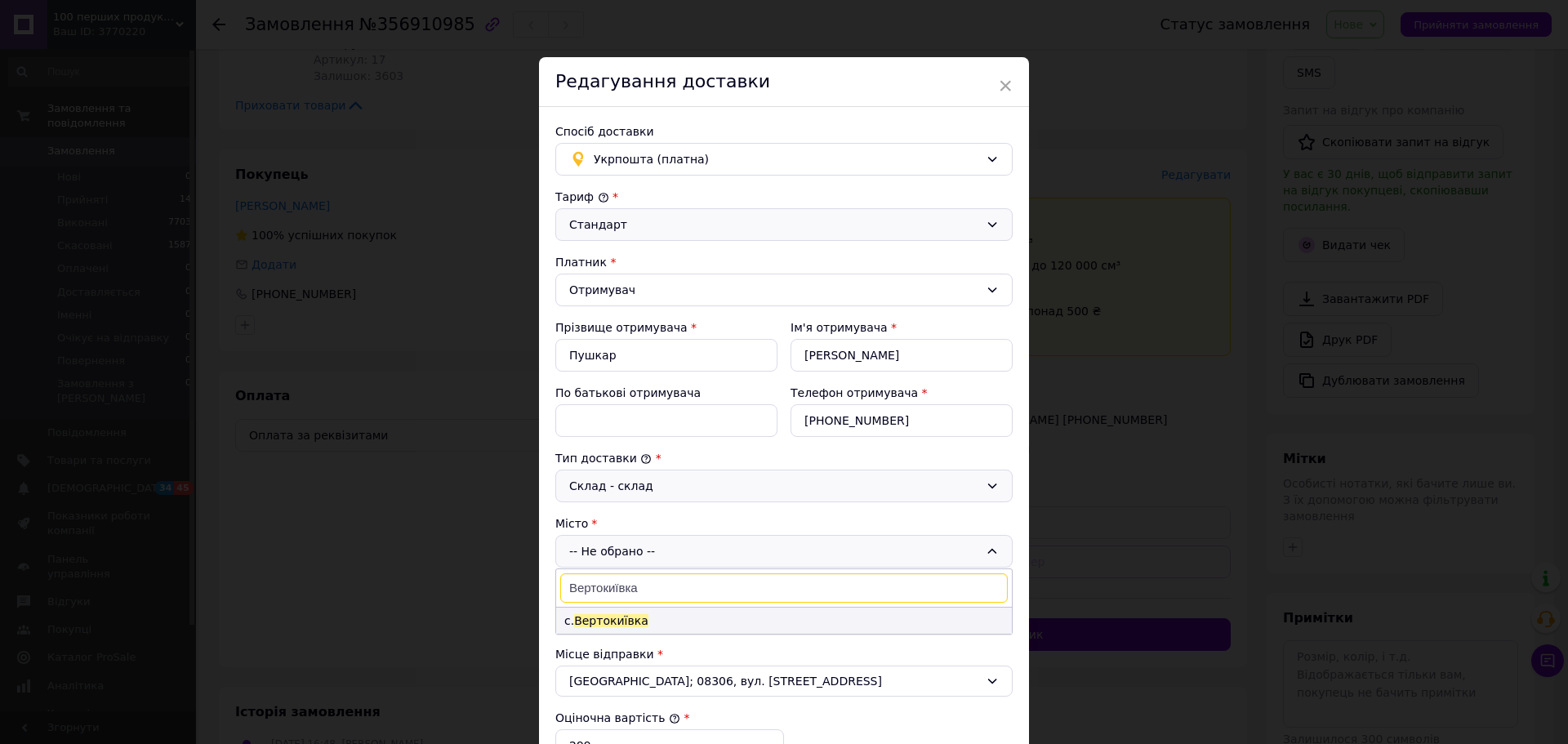
type input "Вертокиївка"
click at [612, 621] on span "Вертокиївка" at bounding box center [611, 621] width 74 height 13
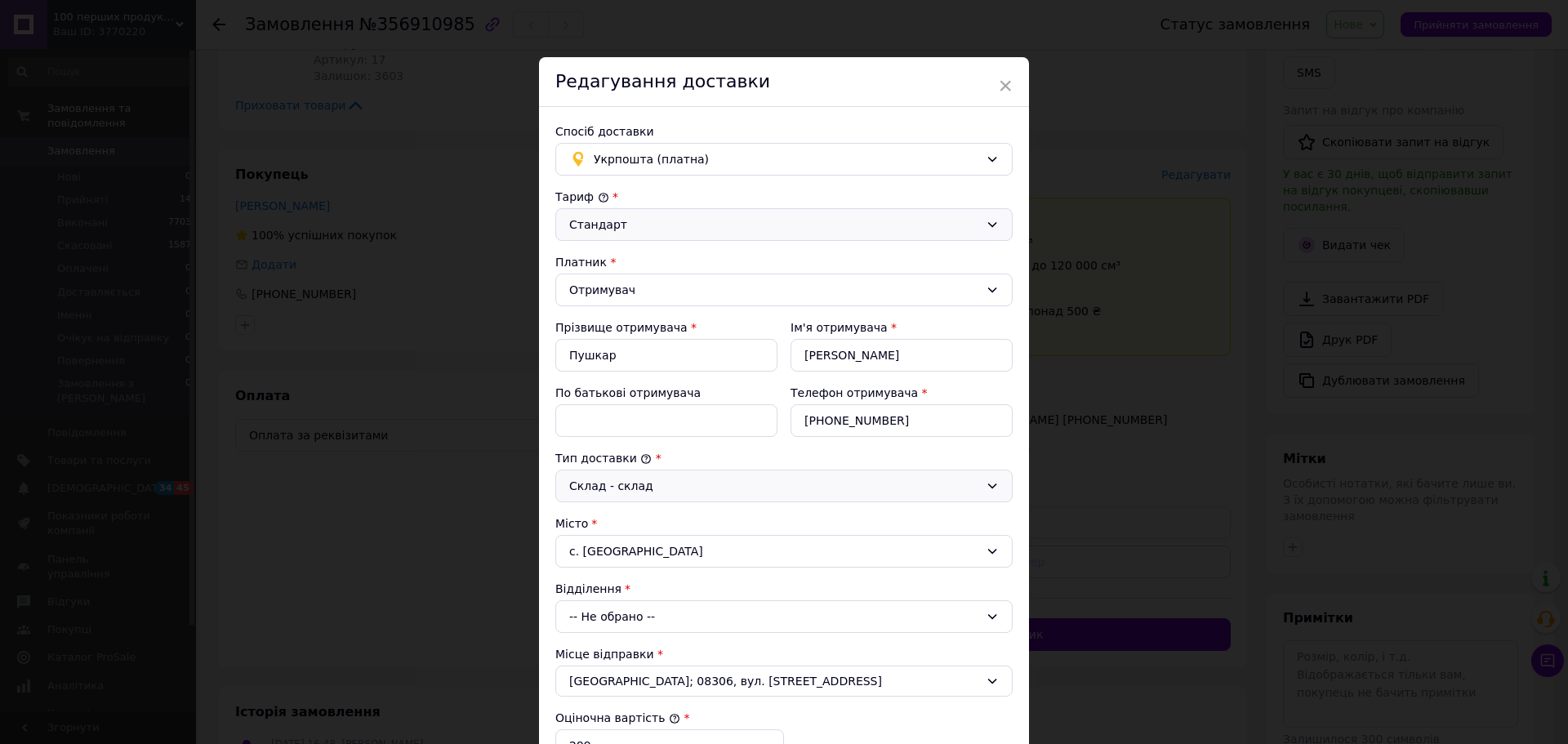
click at [612, 621] on div "-- Не обрано --" at bounding box center [784, 616] width 457 height 33
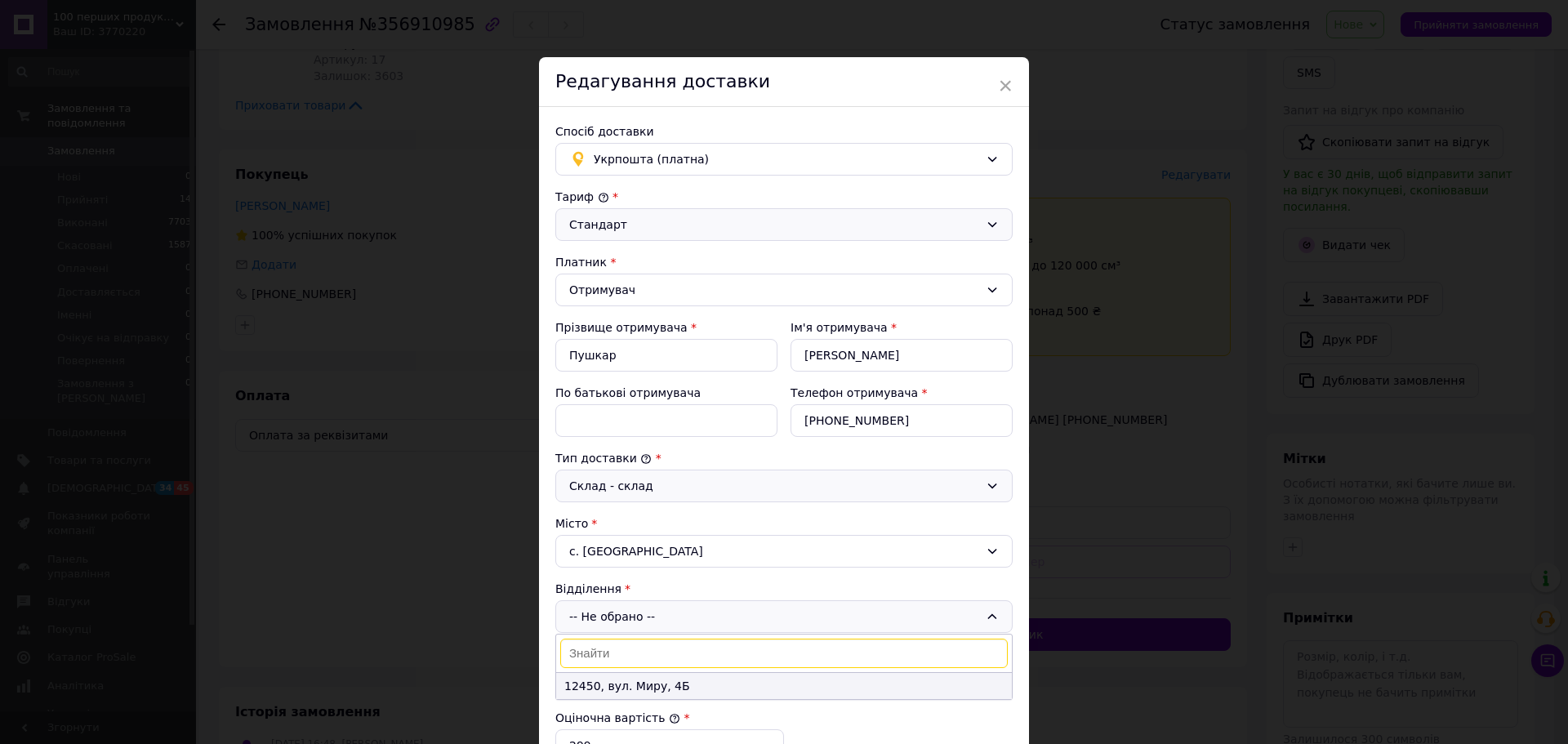
click at [623, 687] on li "12450, вул. Миру, 4Б" at bounding box center [784, 686] width 455 height 26
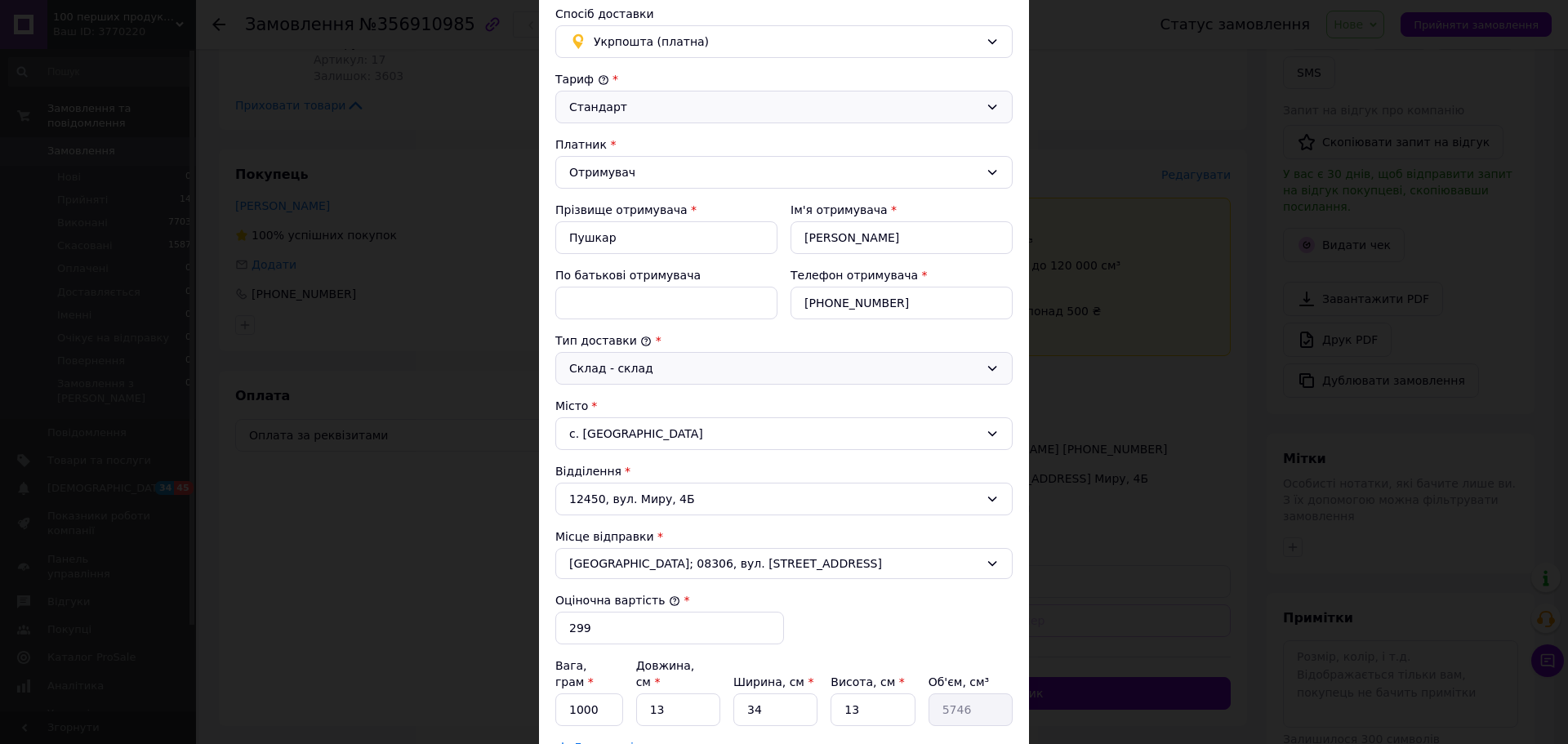
scroll to position [245, 0]
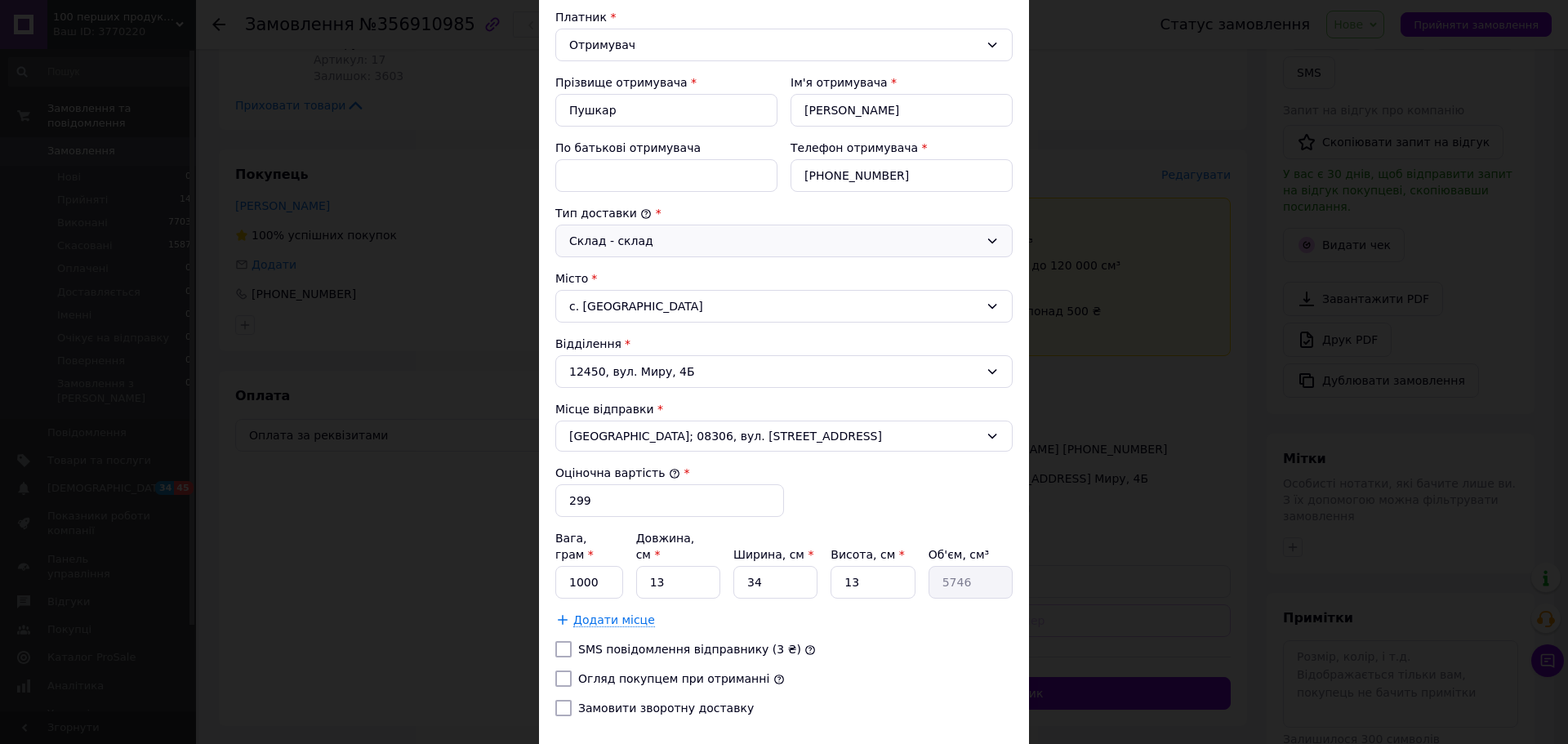
click at [668, 672] on label "Огляд покупцем при отриманні" at bounding box center [673, 679] width 191 height 13
click at [571, 671] on input "Огляд покупцем при отриманні" at bounding box center [564, 679] width 17 height 17
checkbox input "true"
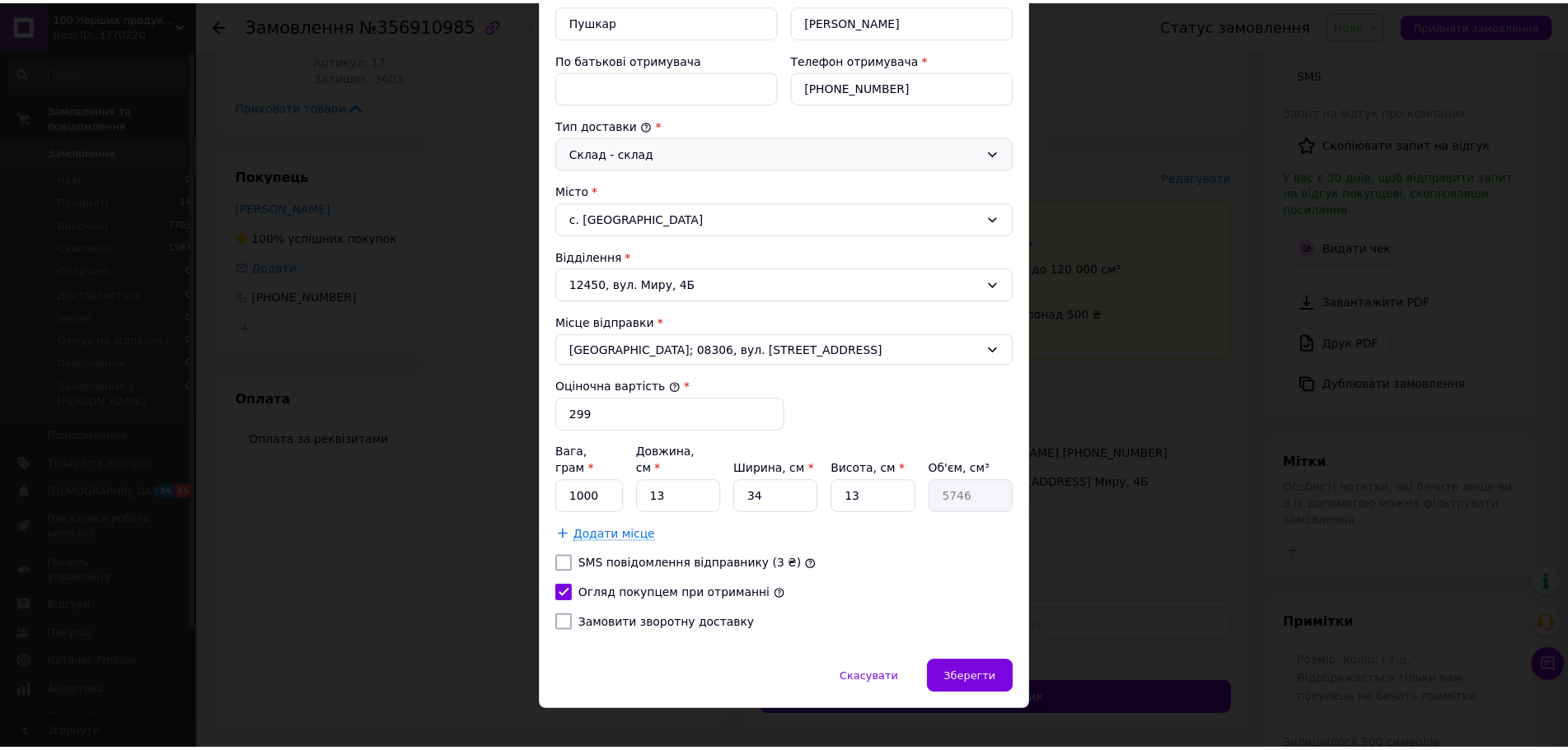
scroll to position [339, 0]
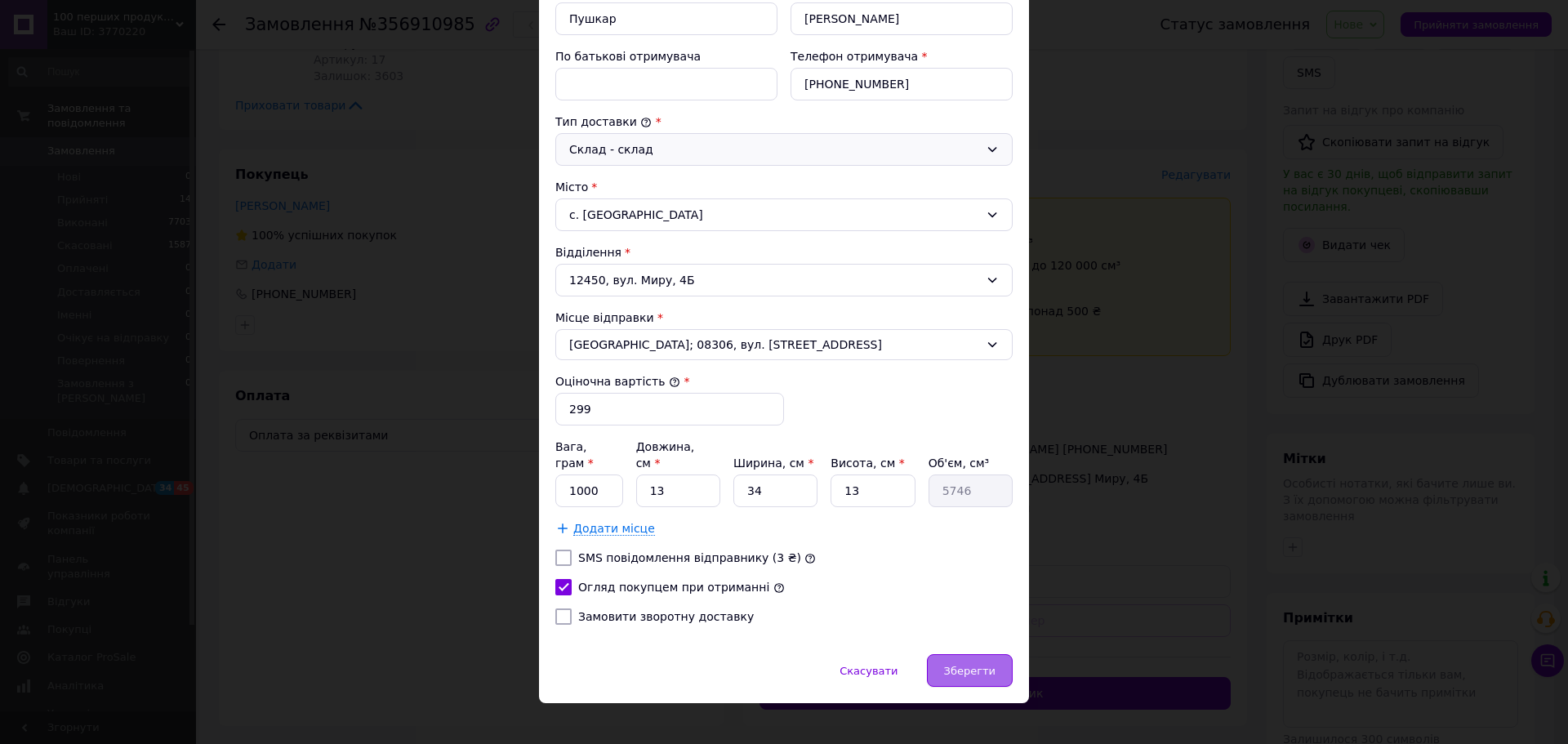
click at [997, 654] on div "Зберегти" at bounding box center [969, 670] width 86 height 33
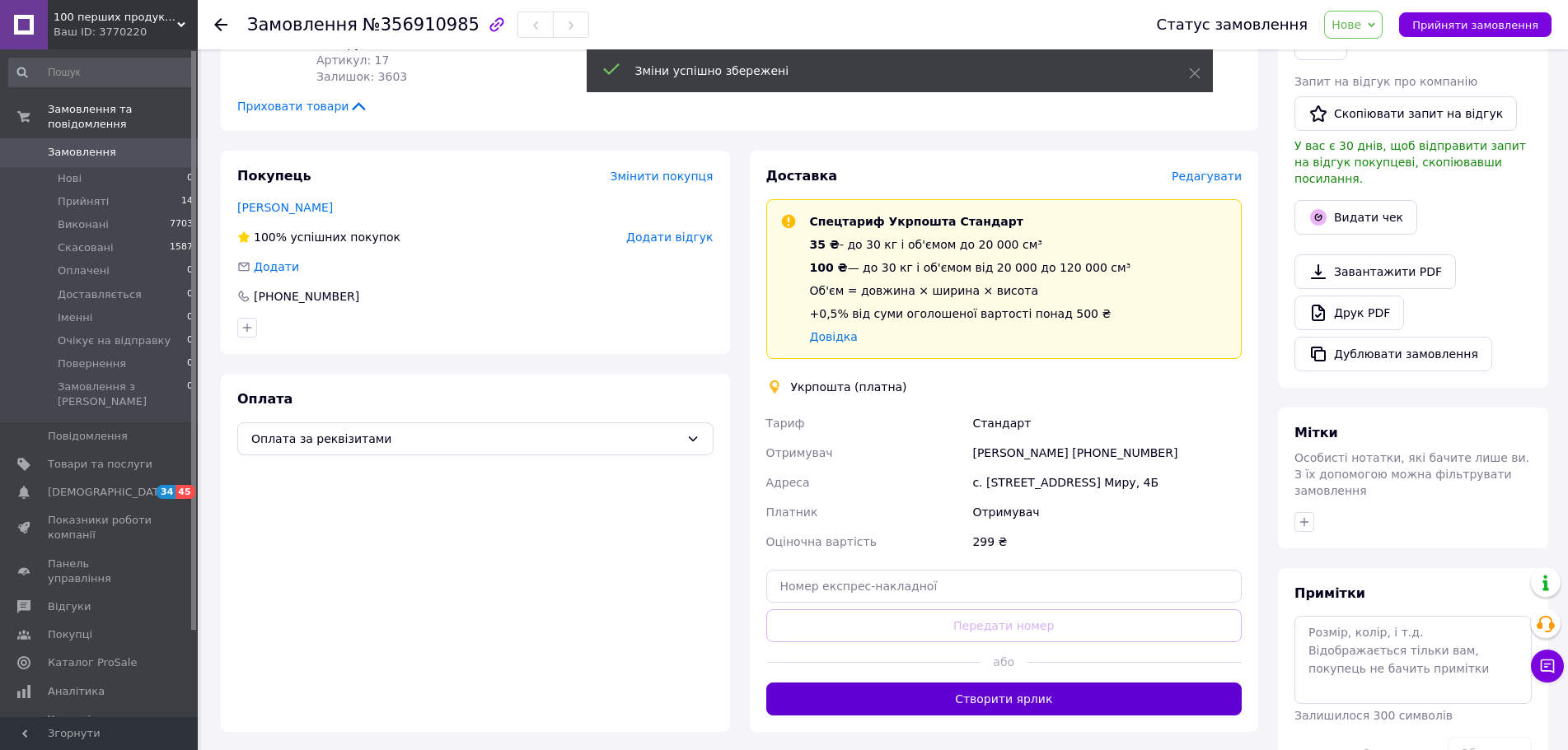
click at [989, 696] on button "Створити ярлик" at bounding box center [1004, 699] width 476 height 33
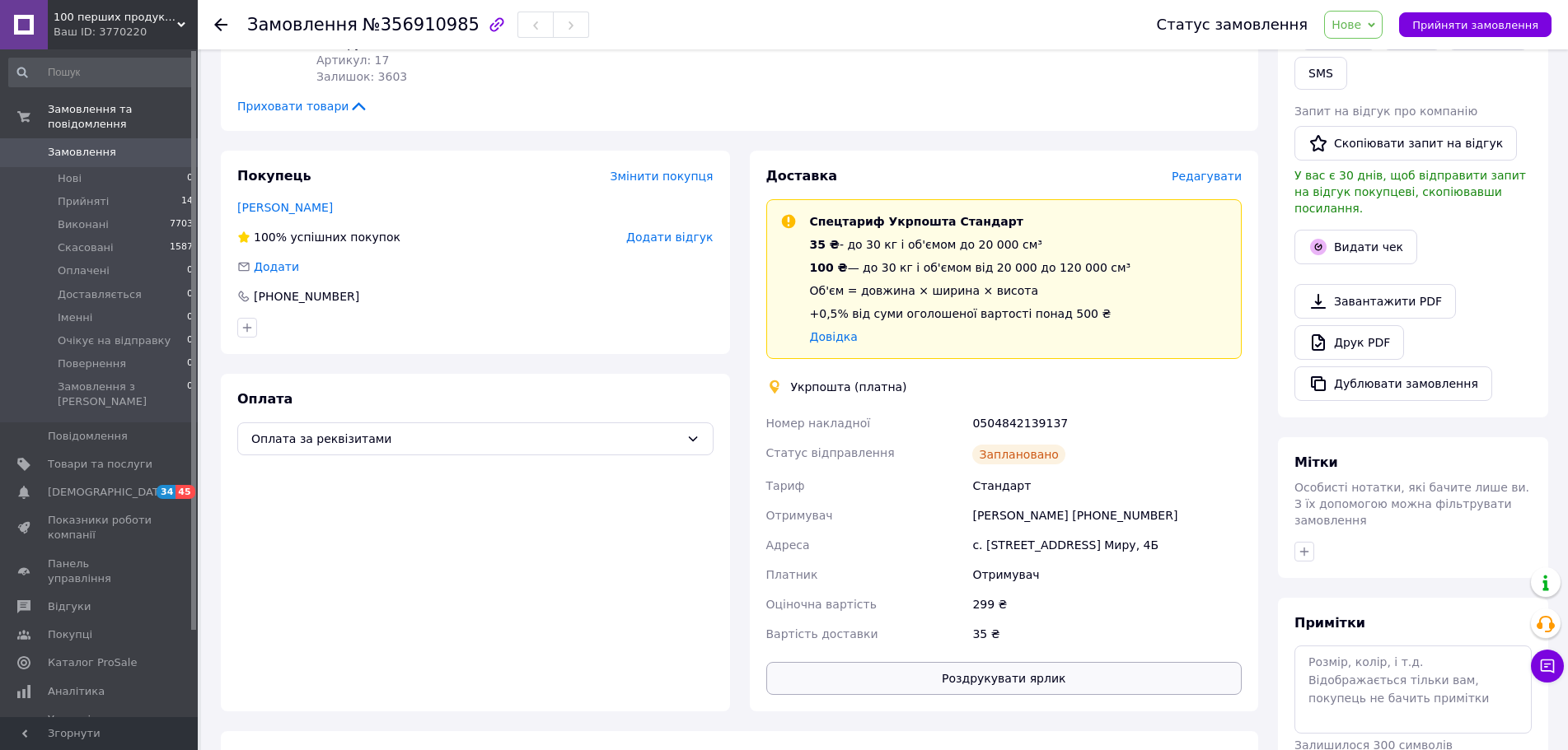
click at [957, 682] on button "Роздрукувати ярлик" at bounding box center [1004, 678] width 476 height 33
drag, startPoint x: 1049, startPoint y: 517, endPoint x: 937, endPoint y: 520, distance: 112.0
click at [937, 520] on div "Номер накладної 0504842139137 Статус відправлення Заплановано Тариф Стандарт От…" at bounding box center [1004, 529] width 483 height 240
click at [1055, 506] on div "[PERSON_NAME] [PHONE_NUMBER]" at bounding box center [1107, 515] width 276 height 29
drag, startPoint x: 1050, startPoint y: 516, endPoint x: 951, endPoint y: 510, distance: 99.2
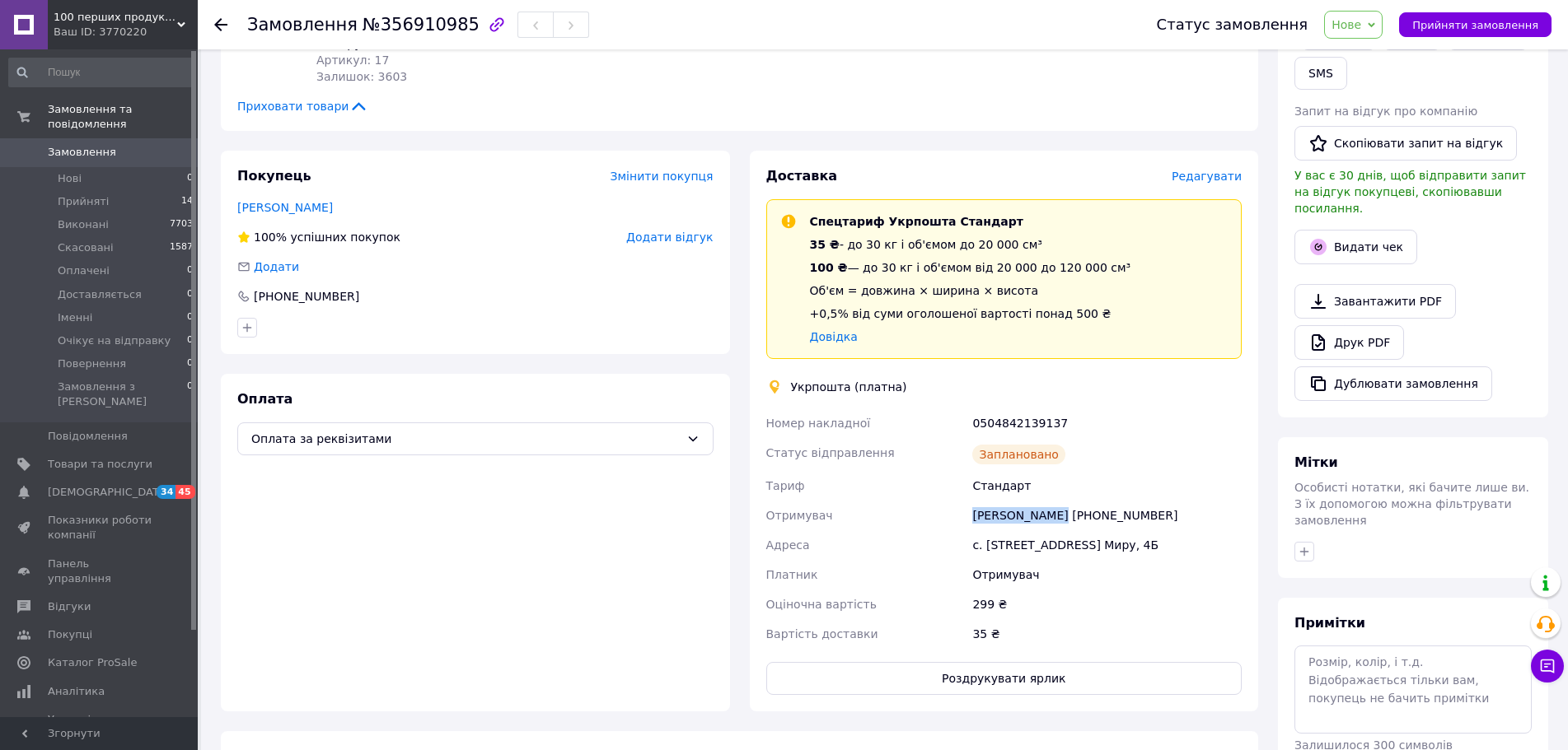
click at [951, 510] on div "Номер накладної 0504842139137 Статус відправлення Заплановано Тариф Стандарт От…" at bounding box center [1004, 529] width 483 height 240
copy div "Отримувач [PERSON_NAME]"
